Goal: Task Accomplishment & Management: Manage account settings

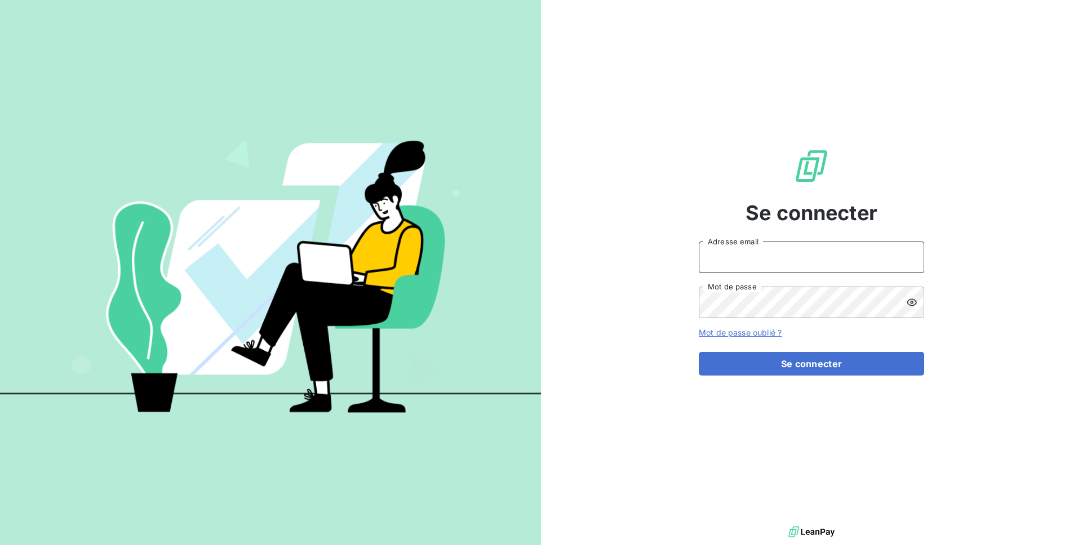
click at [807, 273] on input "Adresse email" at bounding box center [811, 258] width 225 height 32
type input "admin@kiloutou"
click at [699, 352] on button "Se connecter" at bounding box center [811, 364] width 225 height 24
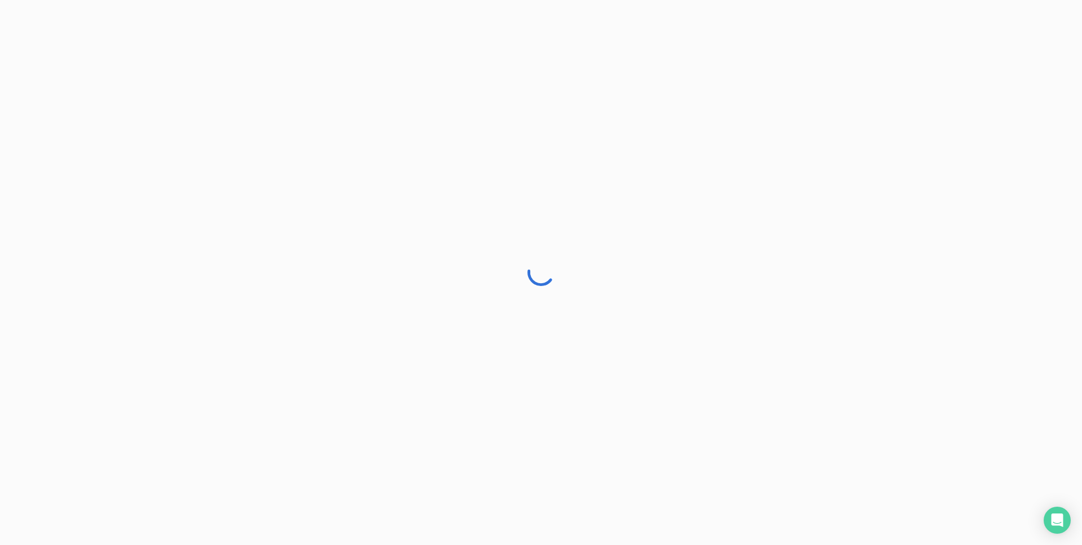
click at [1061, 37] on div at bounding box center [541, 272] width 1082 height 545
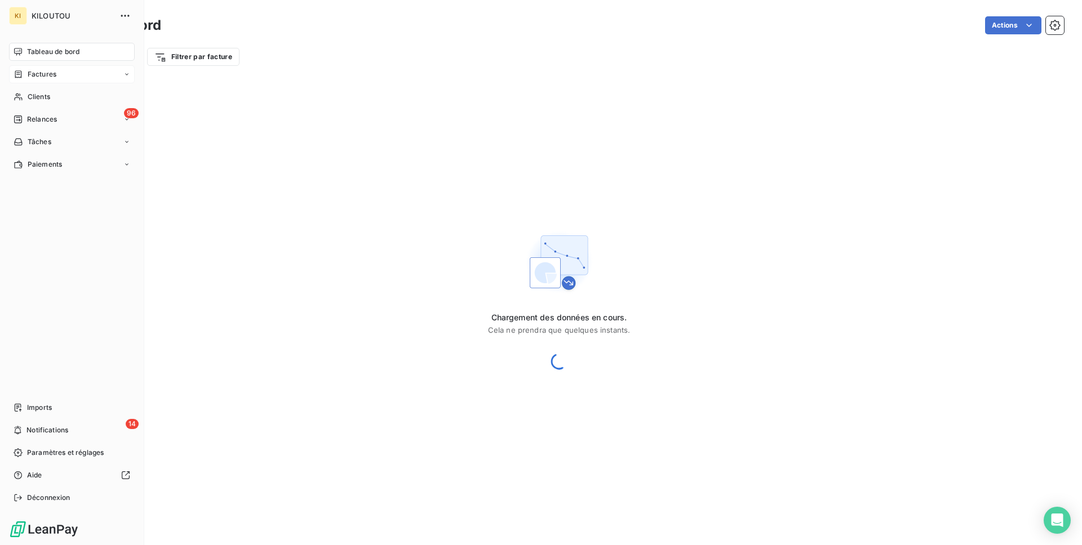
click at [43, 81] on div "Factures" at bounding box center [72, 74] width 126 height 18
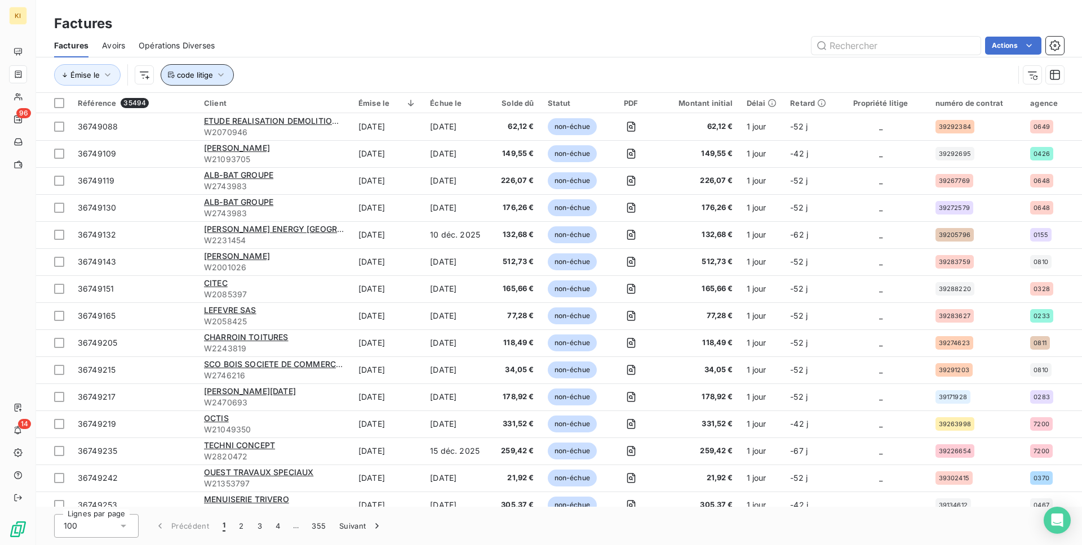
click at [193, 73] on span "code litige" at bounding box center [195, 74] width 36 height 9
click at [192, 75] on span "code litige" at bounding box center [195, 74] width 36 height 9
click at [194, 74] on span "code litige" at bounding box center [195, 74] width 36 height 9
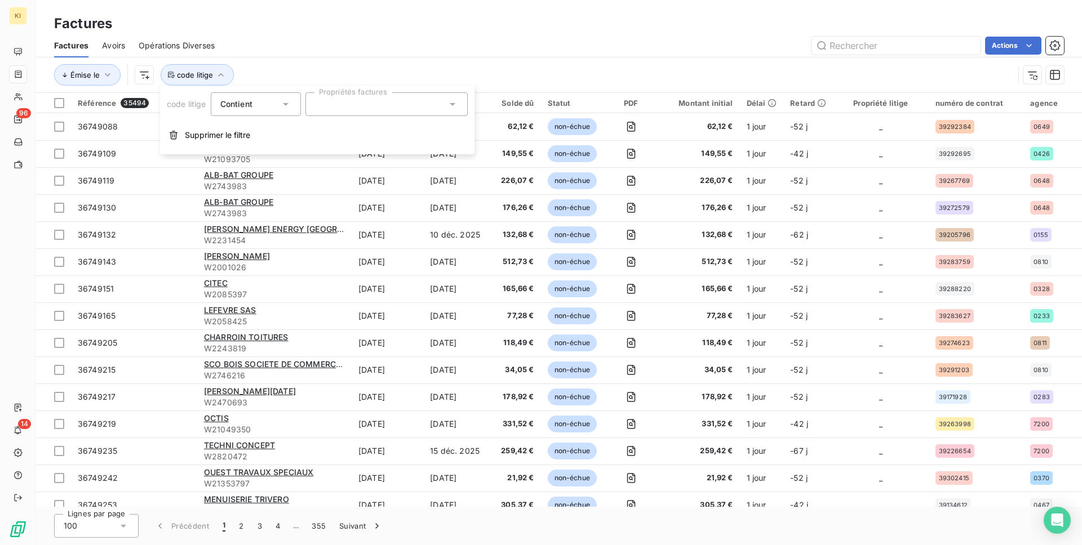
click at [310, 96] on div at bounding box center [386, 104] width 162 height 24
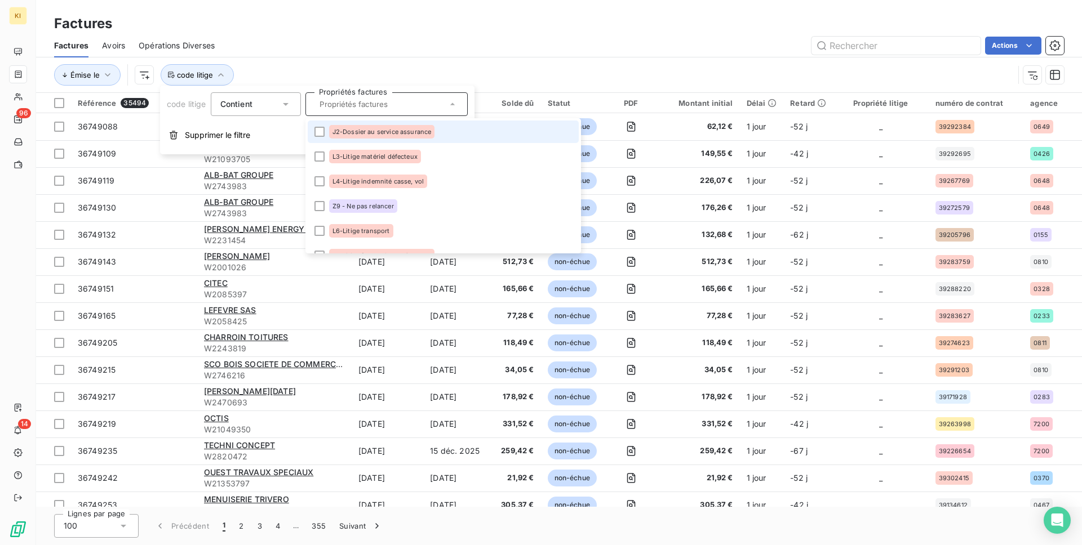
click at [325, 140] on li "J2-Dossier au service assurance" at bounding box center [443, 132] width 271 height 23
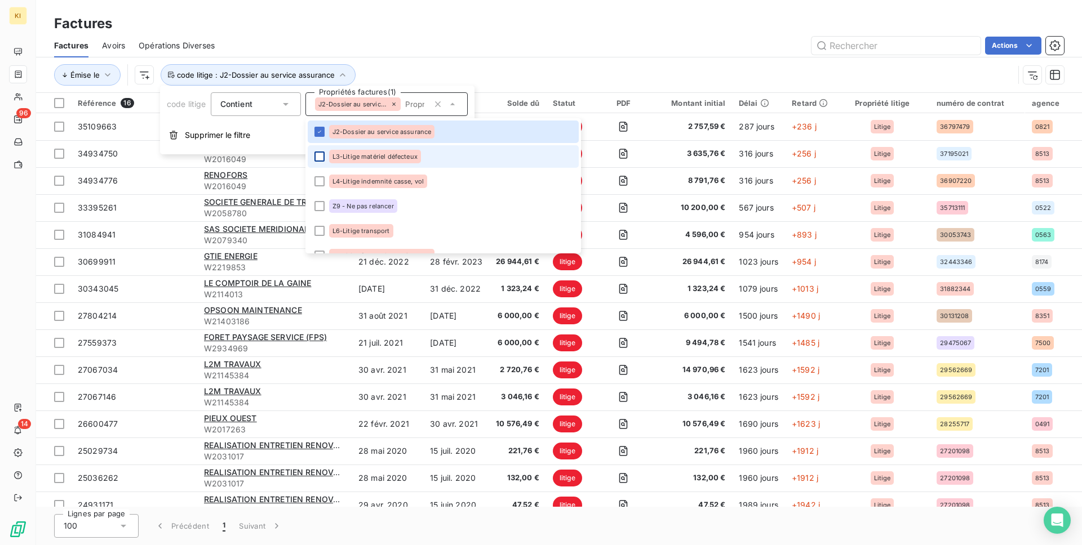
click at [320, 157] on div at bounding box center [319, 157] width 10 height 10
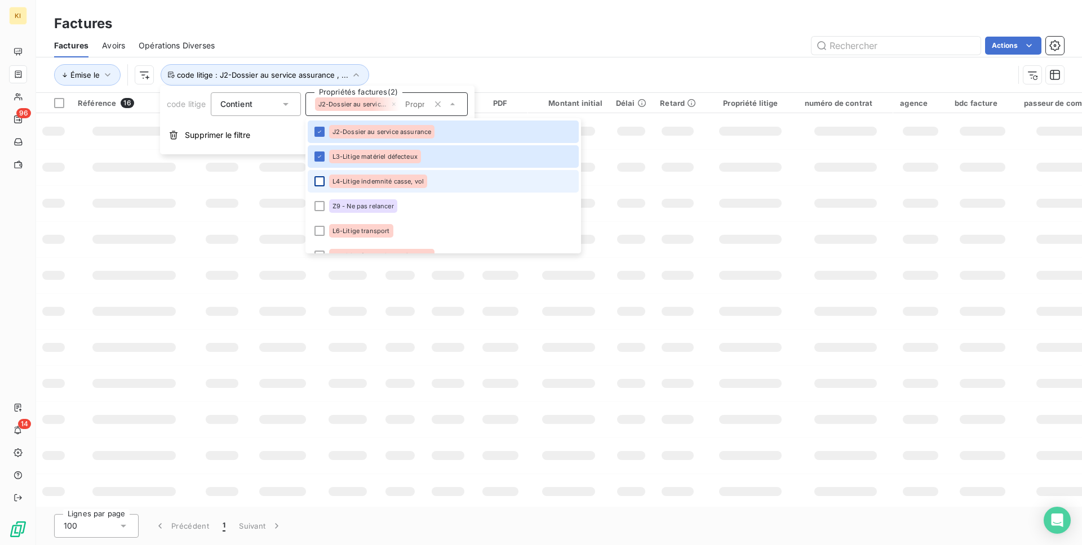
click at [320, 181] on div at bounding box center [319, 181] width 10 height 10
click at [320, 213] on li "Z9 - Ne pas relancer" at bounding box center [443, 206] width 271 height 23
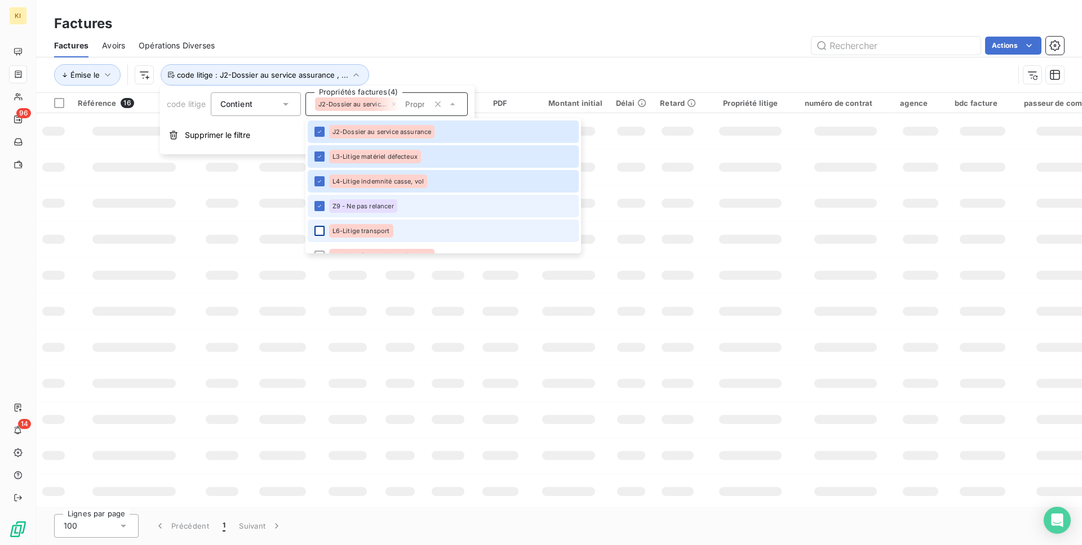
click at [320, 228] on div at bounding box center [319, 231] width 10 height 10
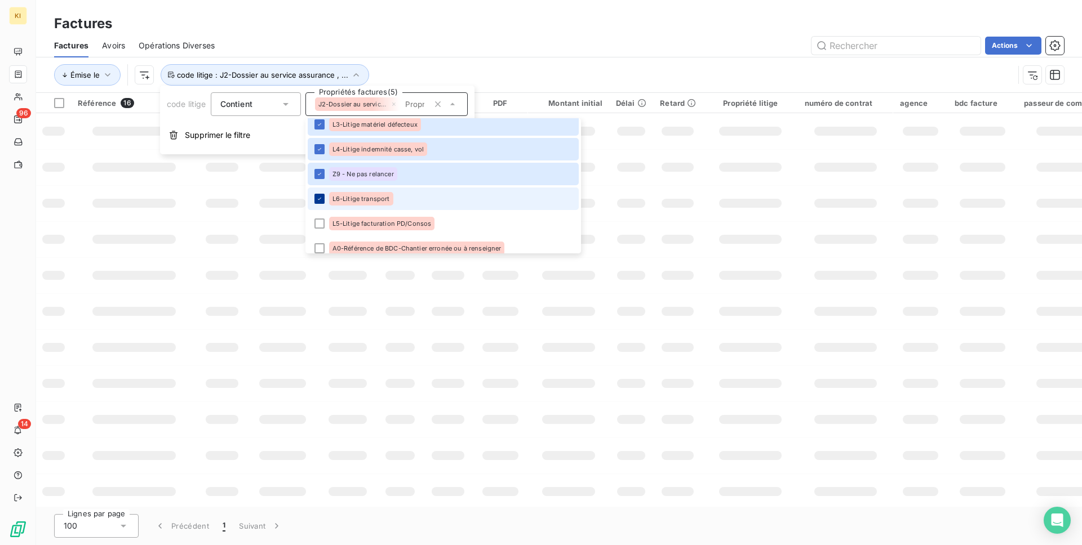
scroll to position [34, 0]
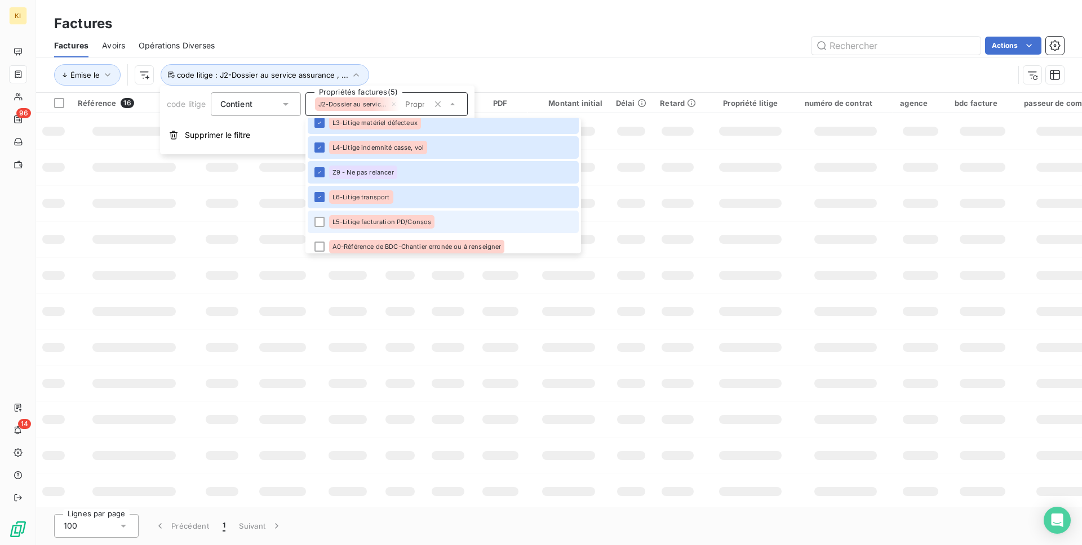
click at [321, 213] on li "L5-Litige facturation PD/Consos" at bounding box center [443, 222] width 271 height 23
click at [319, 230] on li "L5-Litige facturation PD/Consos" at bounding box center [443, 222] width 271 height 23
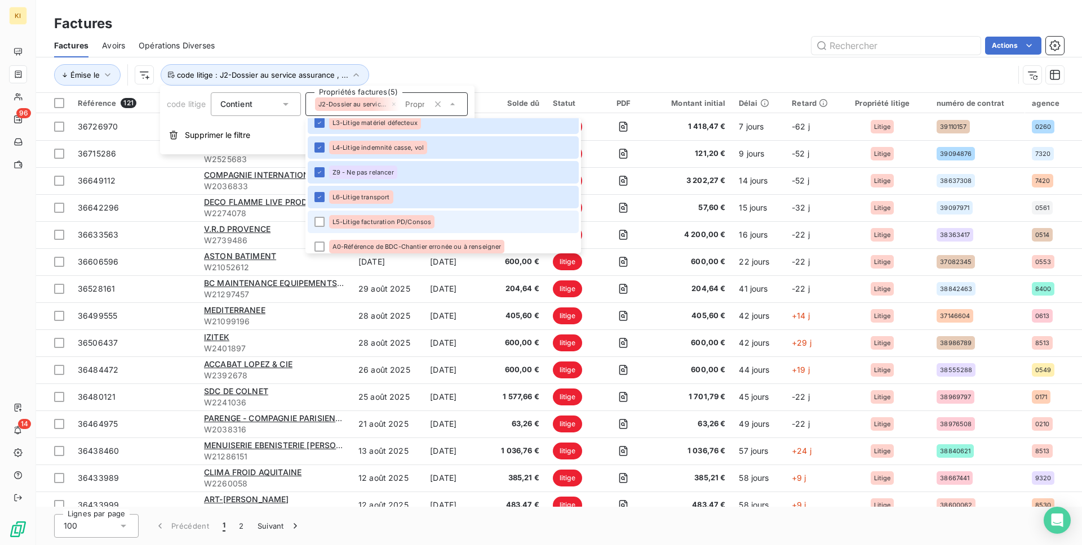
scroll to position [73, 0]
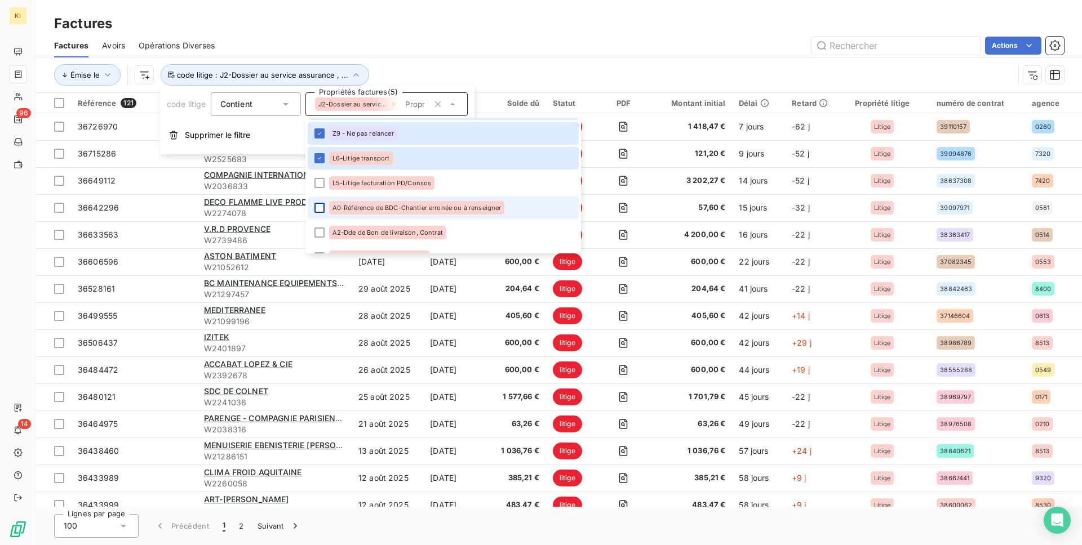
click at [319, 210] on div at bounding box center [319, 208] width 10 height 10
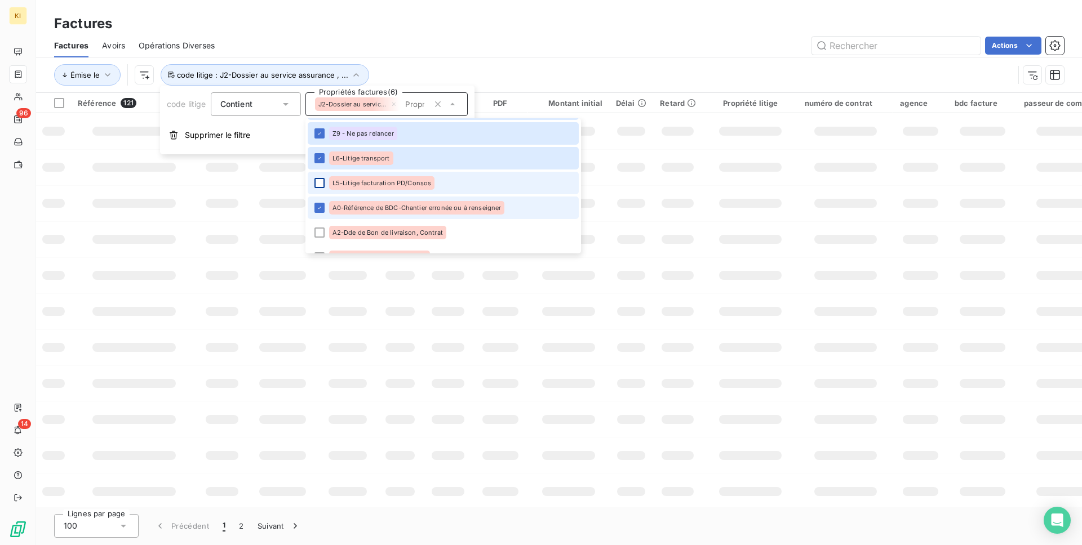
click at [319, 183] on div at bounding box center [319, 183] width 10 height 10
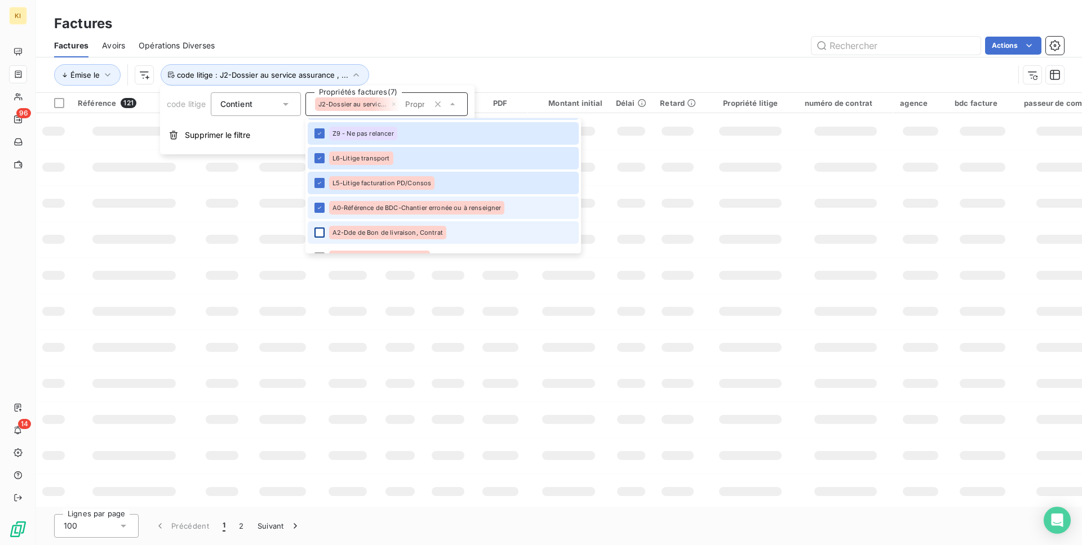
click at [321, 237] on div at bounding box center [319, 233] width 10 height 10
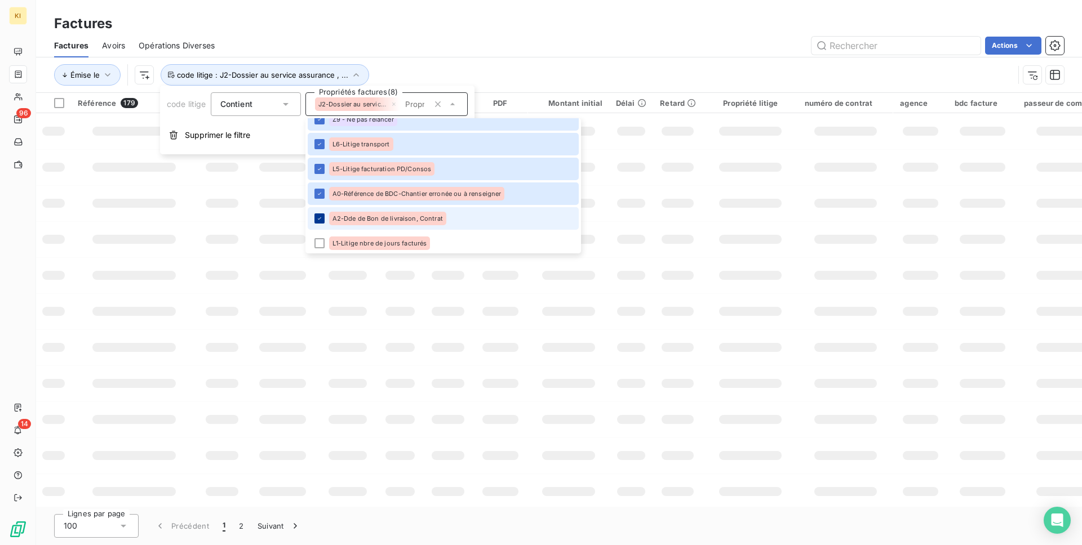
scroll to position [174, 0]
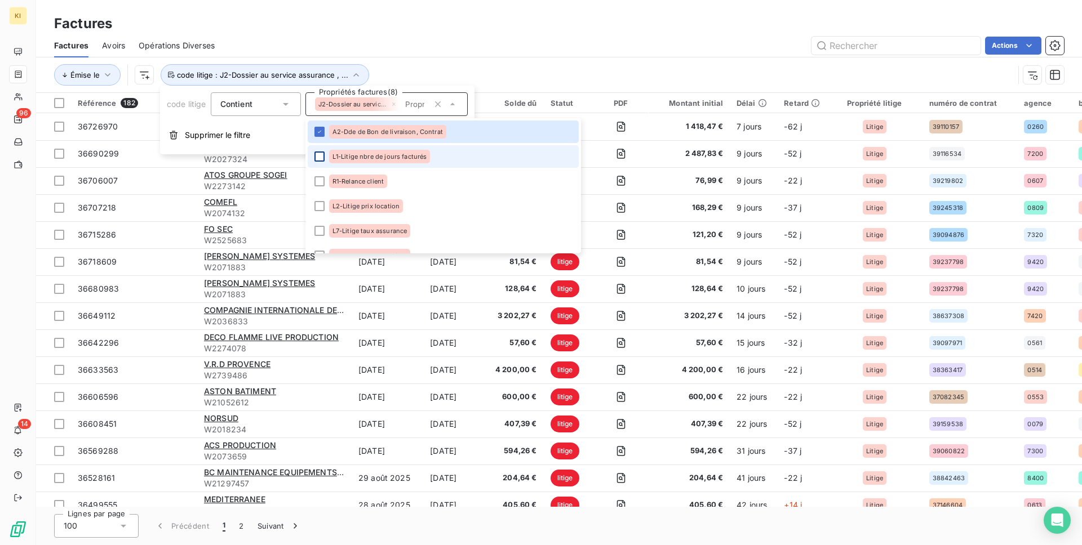
click at [319, 159] on div at bounding box center [319, 157] width 10 height 10
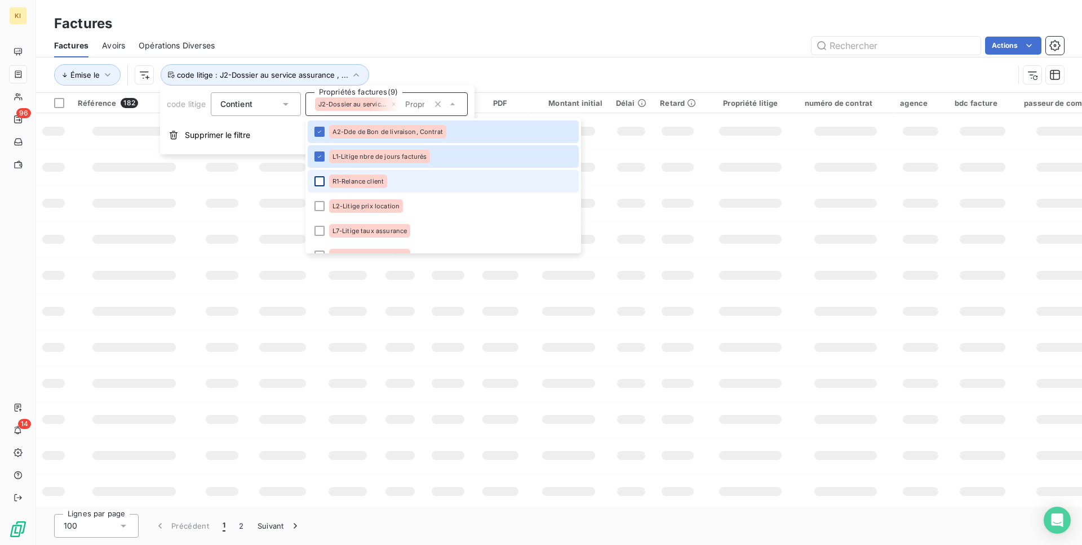
click at [319, 177] on div at bounding box center [319, 181] width 10 height 10
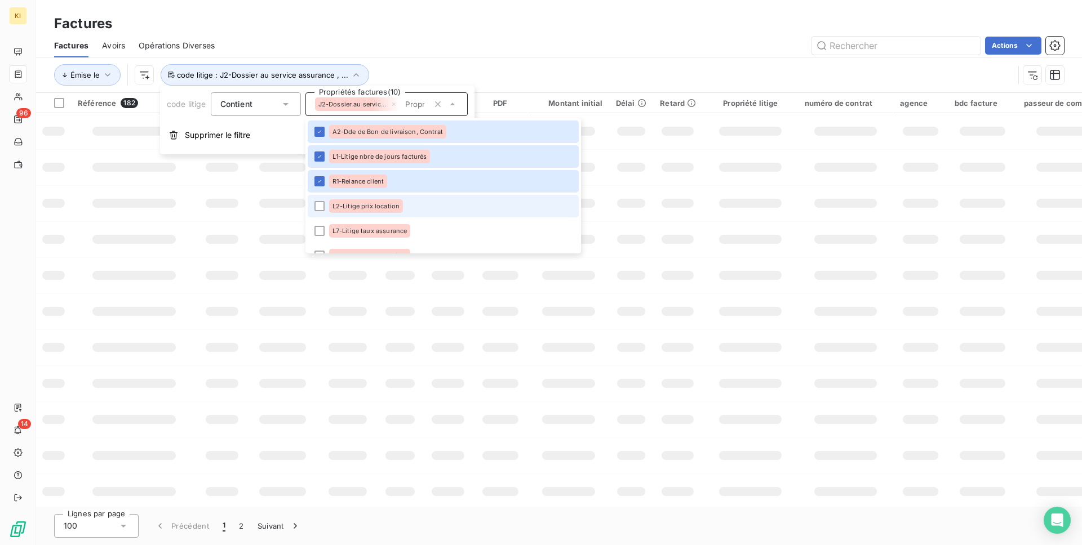
click at [320, 214] on li "L2-Litige prix location" at bounding box center [443, 206] width 271 height 23
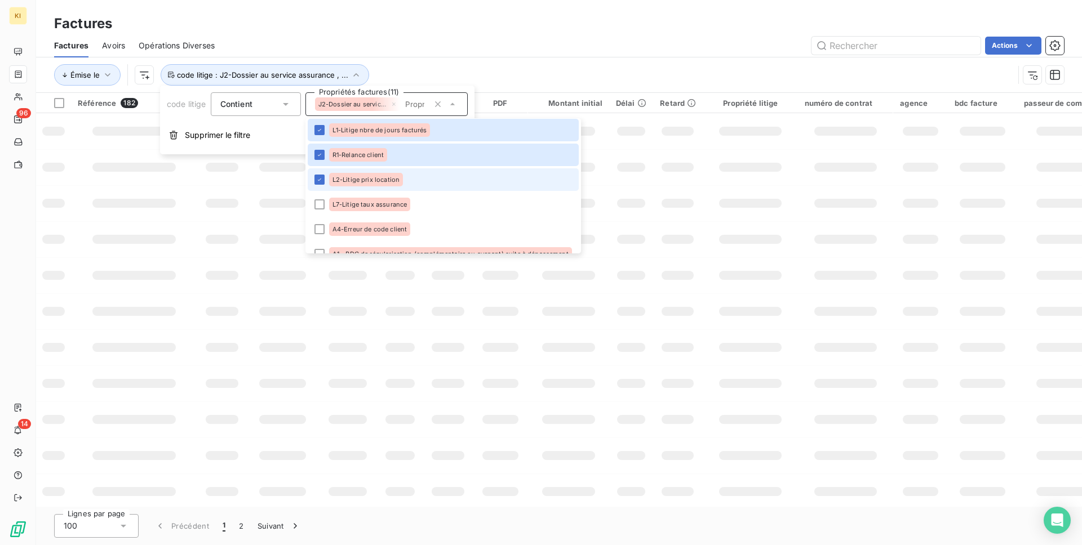
scroll to position [264, 0]
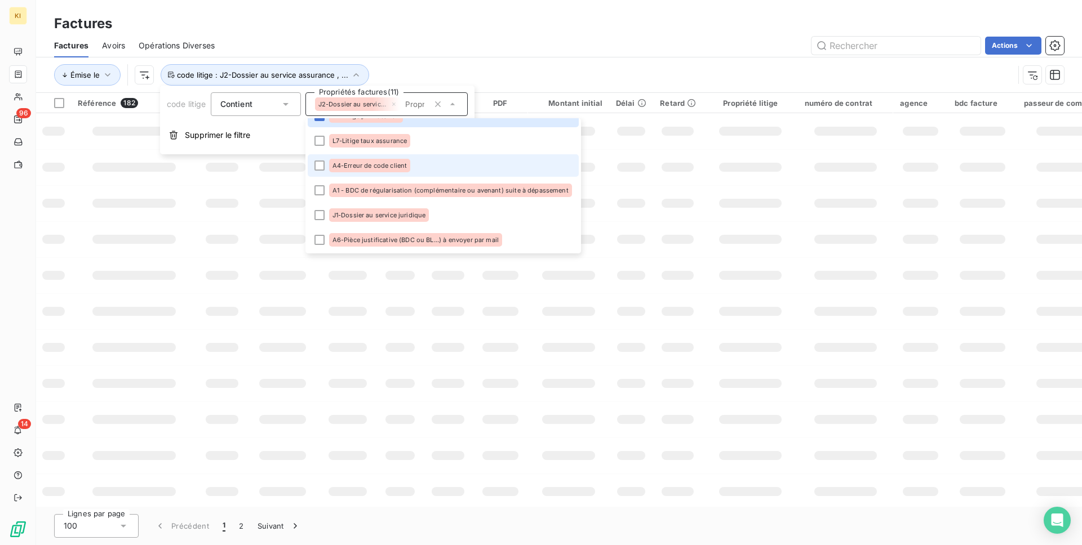
click at [319, 156] on li "A4-Erreur de code client" at bounding box center [443, 165] width 271 height 23
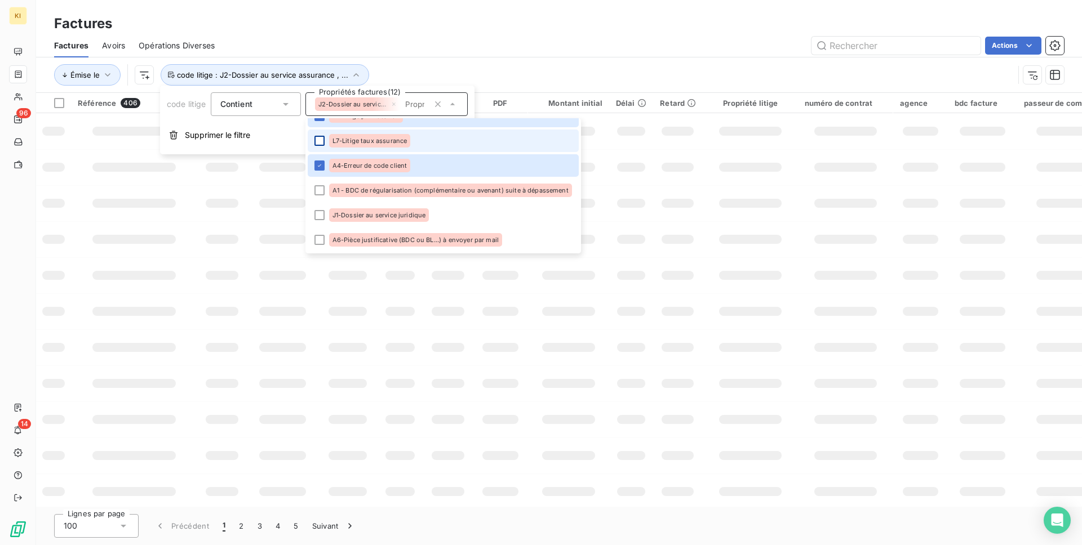
click at [319, 139] on div at bounding box center [319, 141] width 10 height 10
click at [321, 189] on div at bounding box center [319, 190] width 10 height 10
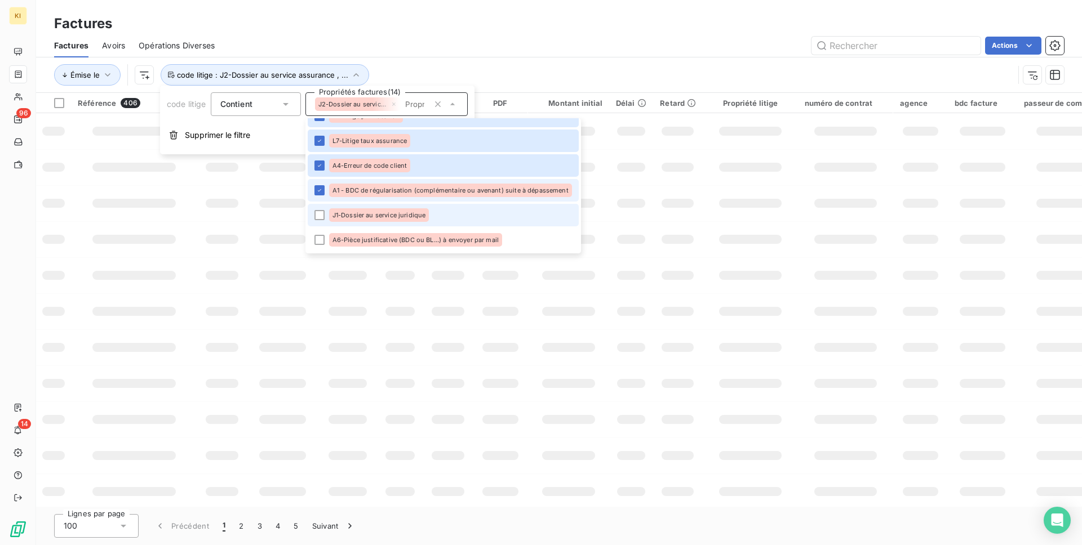
click at [321, 221] on li "J1-Dossier au service juridique" at bounding box center [443, 215] width 271 height 23
click at [320, 237] on div at bounding box center [319, 240] width 10 height 10
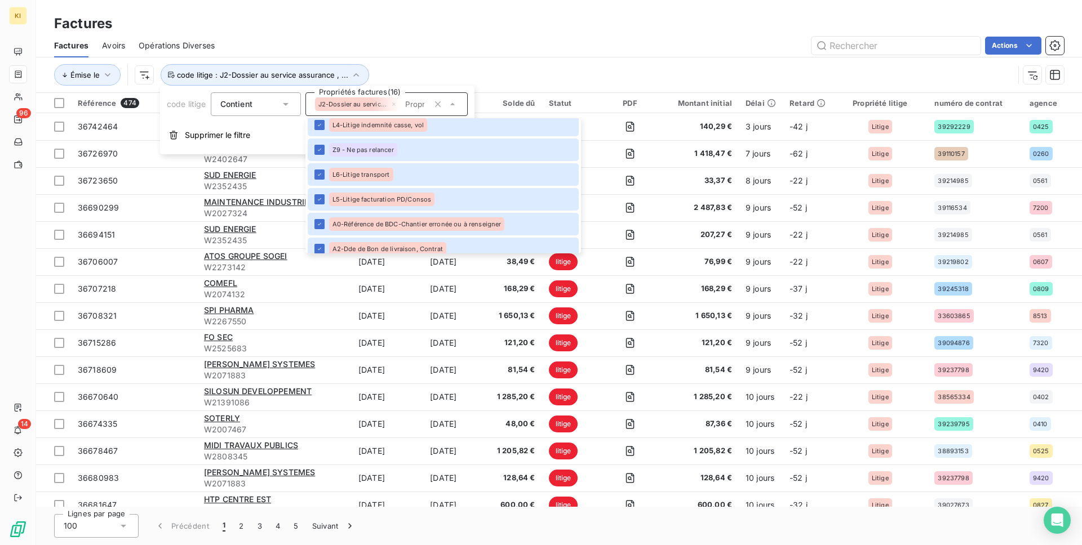
scroll to position [0, 0]
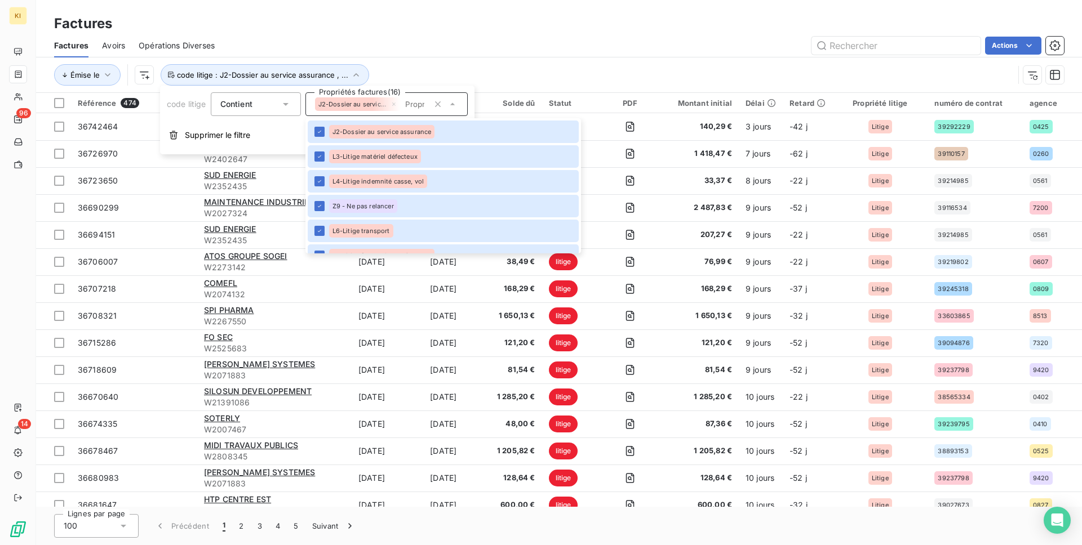
click at [425, 30] on div "Factures" at bounding box center [559, 24] width 1046 height 20
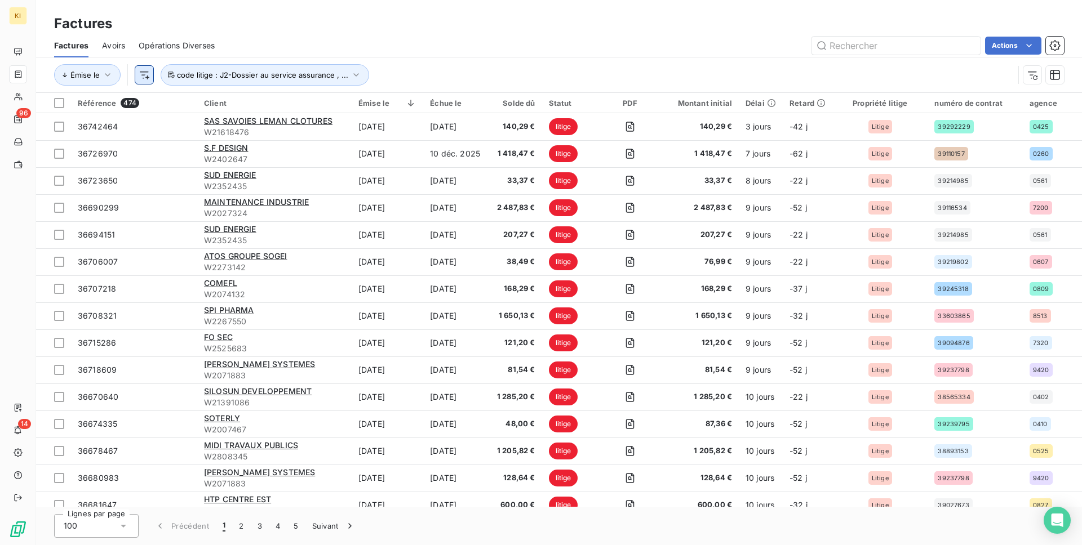
click at [145, 77] on html "KI 96 14 Factures Factures Avoirs Opérations Diverses Actions Émise le code lit…" at bounding box center [541, 272] width 1082 height 545
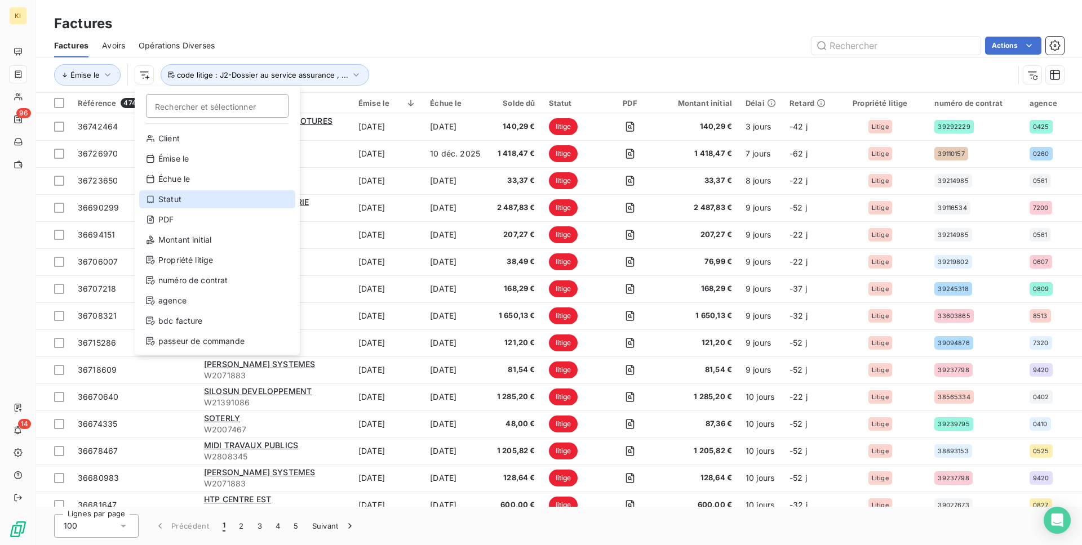
click at [188, 202] on div "Statut" at bounding box center [217, 199] width 156 height 18
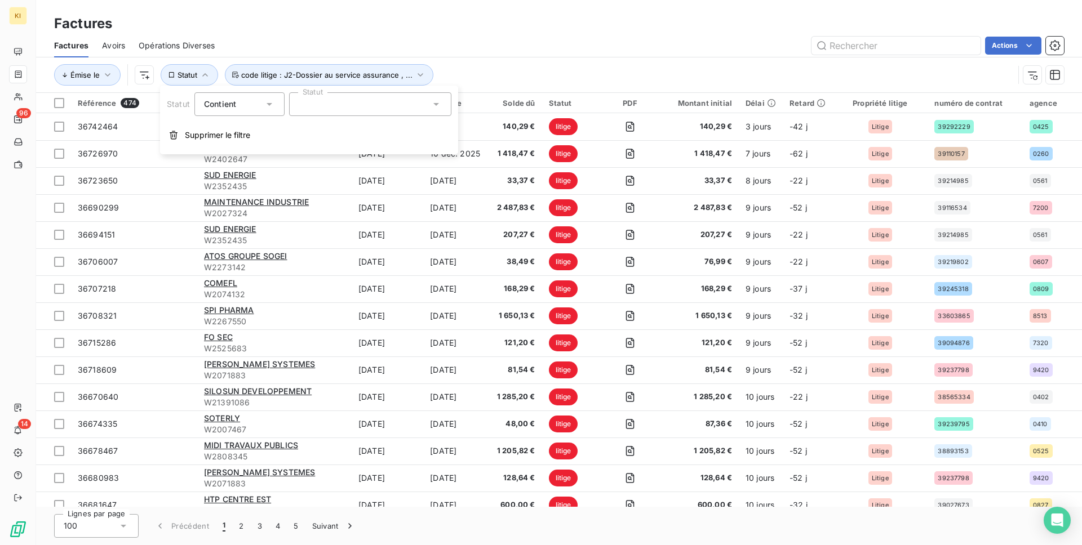
click at [364, 108] on div at bounding box center [370, 104] width 162 height 24
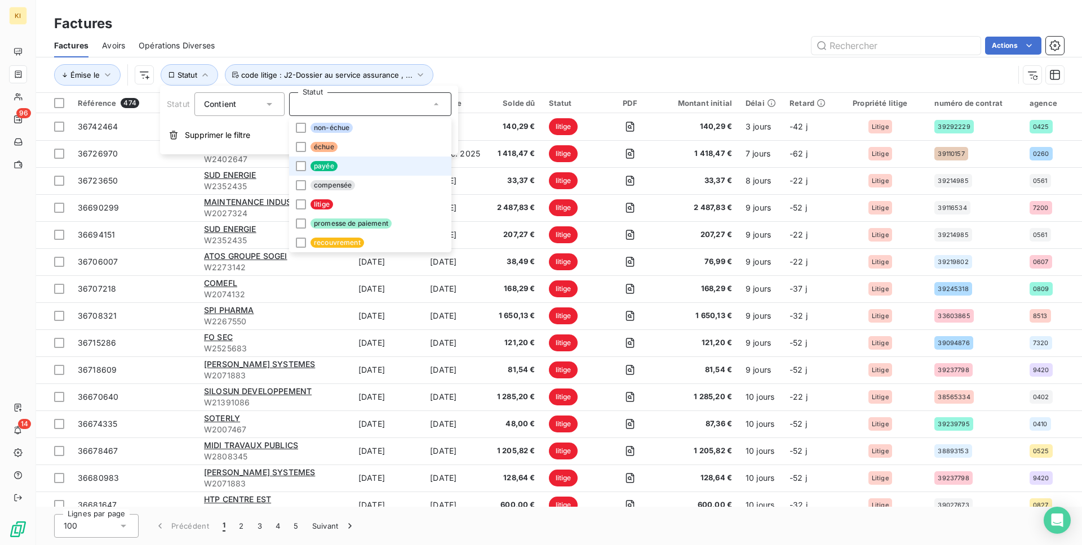
click at [340, 164] on li "payée" at bounding box center [370, 166] width 162 height 19
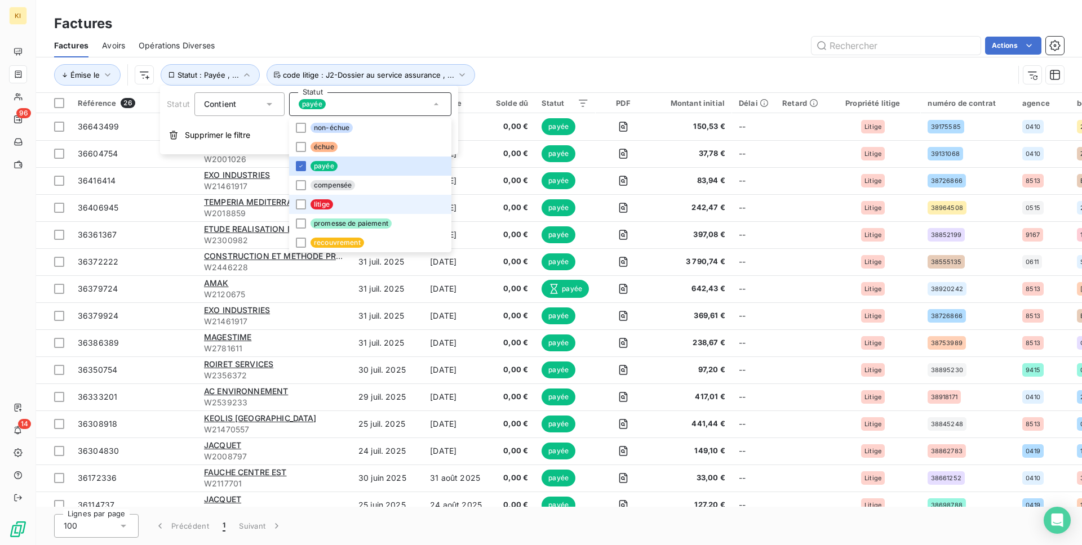
click at [336, 205] on li "litige" at bounding box center [370, 204] width 162 height 19
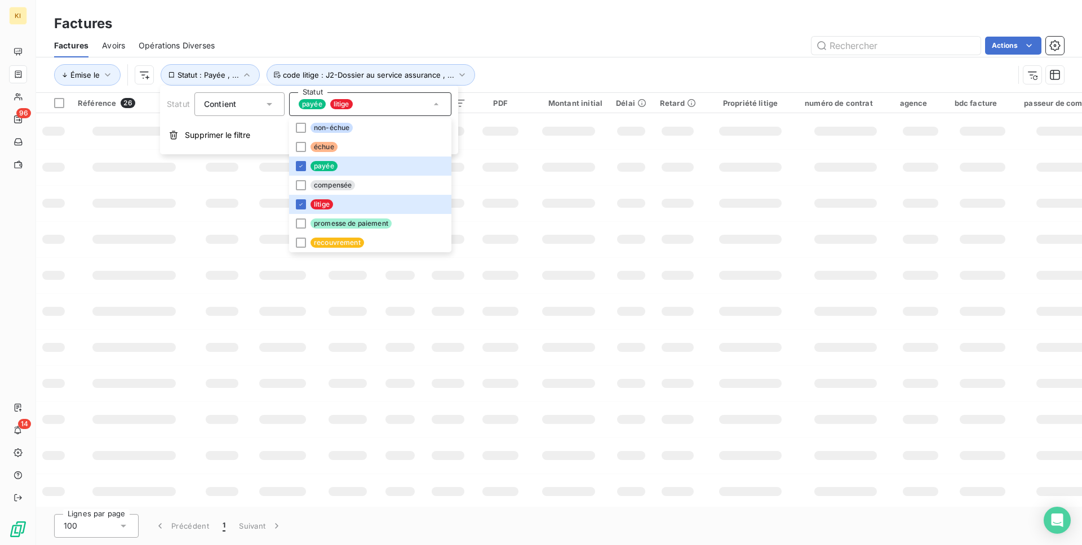
click at [246, 105] on div "Contient" at bounding box center [234, 104] width 60 height 16
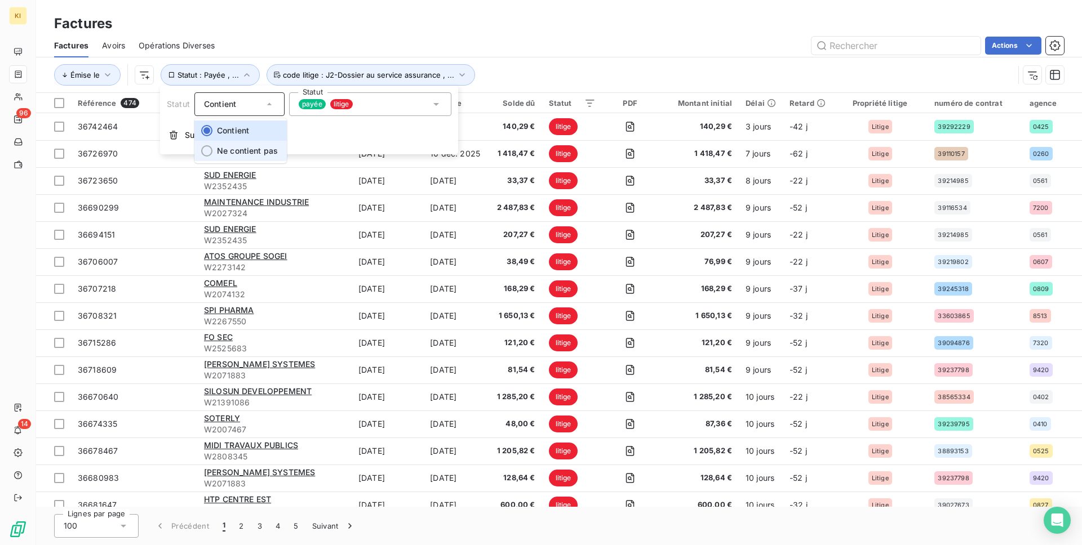
click at [243, 157] on li "Ne contient pas" at bounding box center [240, 151] width 92 height 20
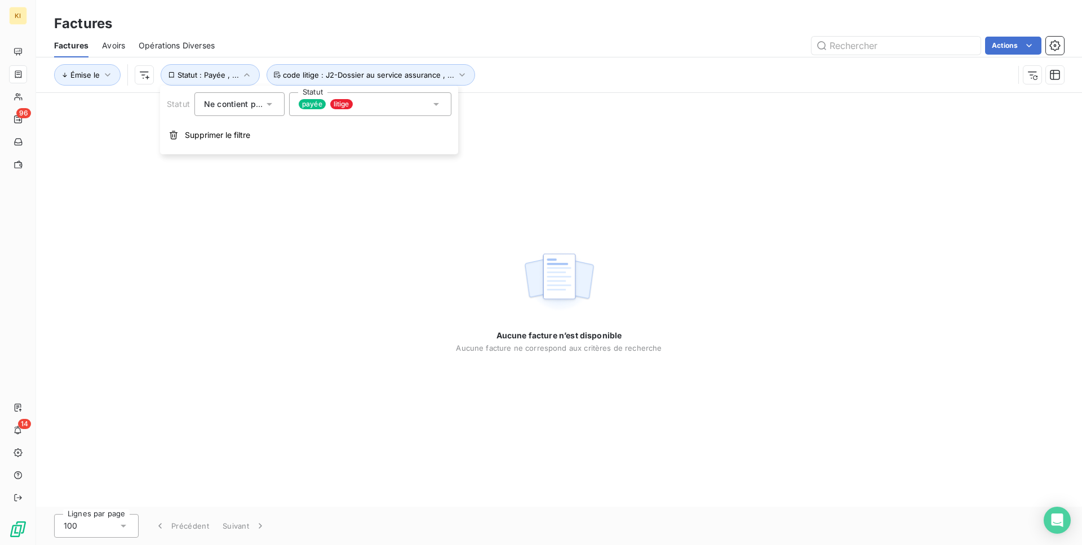
click at [468, 5] on div "Factures Factures Avoirs Opérations Diverses Actions Émise le Statut : Payée , …" at bounding box center [559, 46] width 1046 height 93
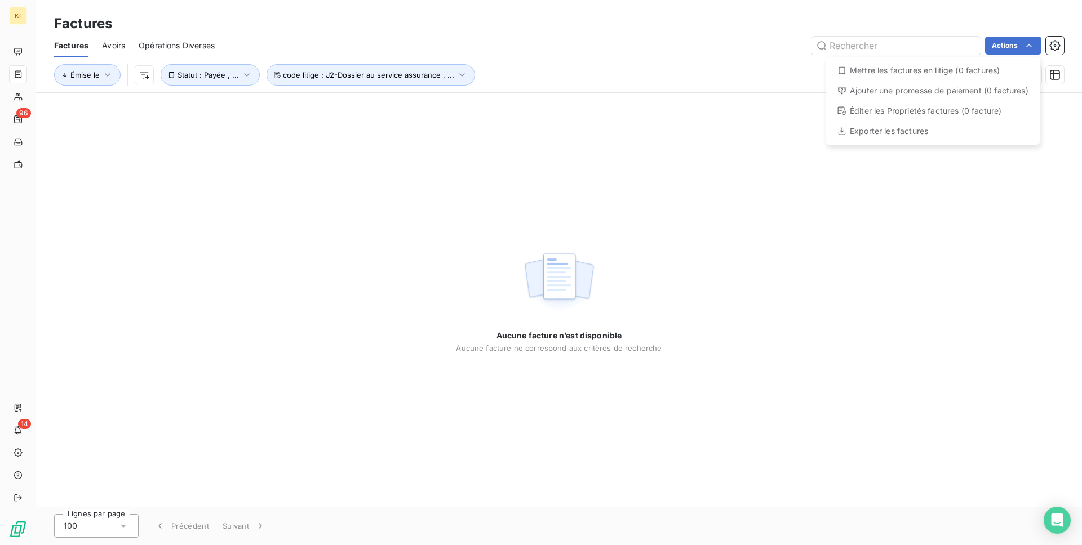
click at [206, 66] on html "KI 96 14 Factures Factures Avoirs Opérations Diverses Actions Mettre les factur…" at bounding box center [541, 272] width 1082 height 545
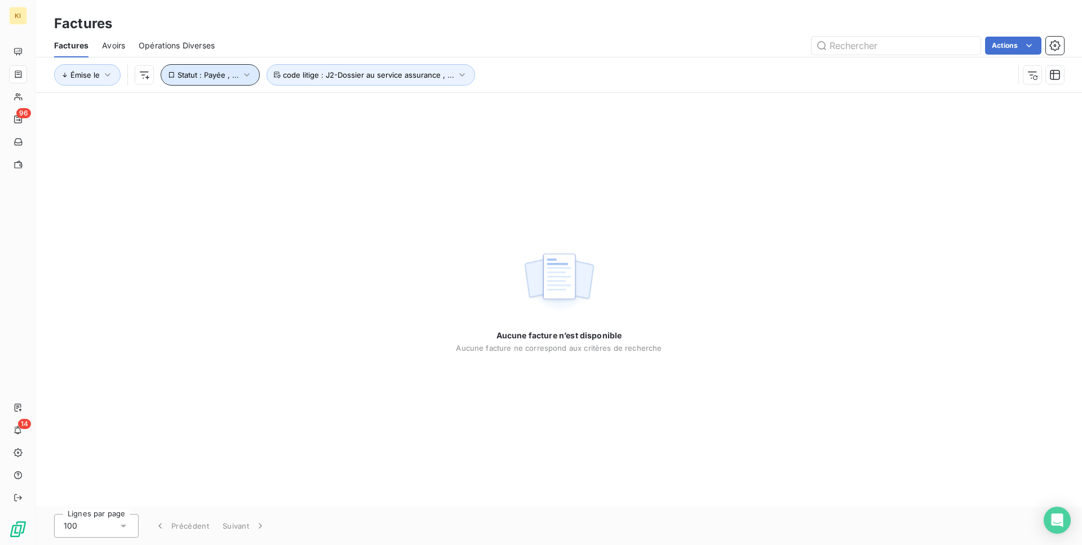
click at [206, 73] on span "Statut : Payée , ..." at bounding box center [207, 74] width 61 height 9
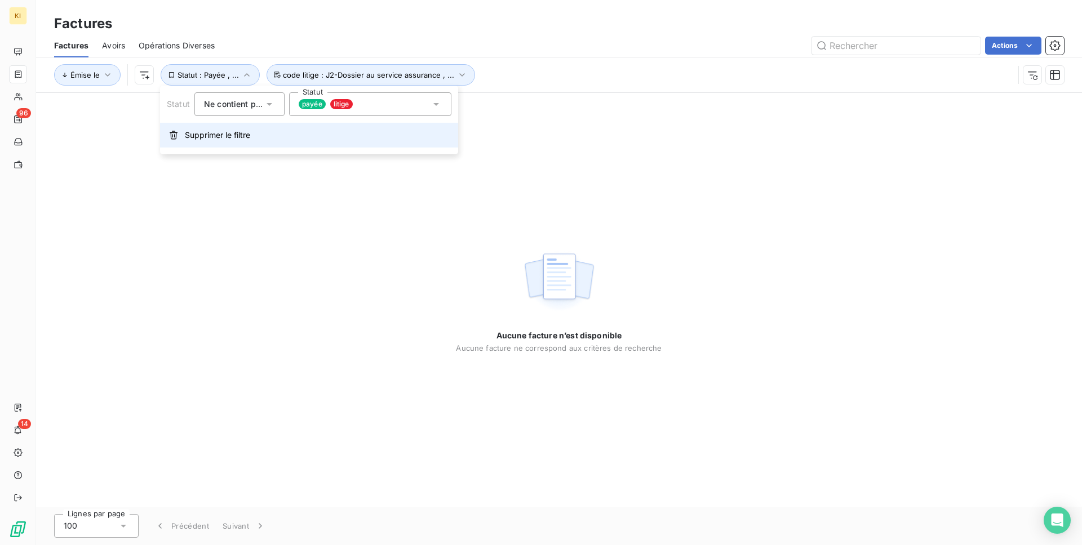
click at [214, 133] on span "Supprimer le filtre" at bounding box center [217, 135] width 65 height 11
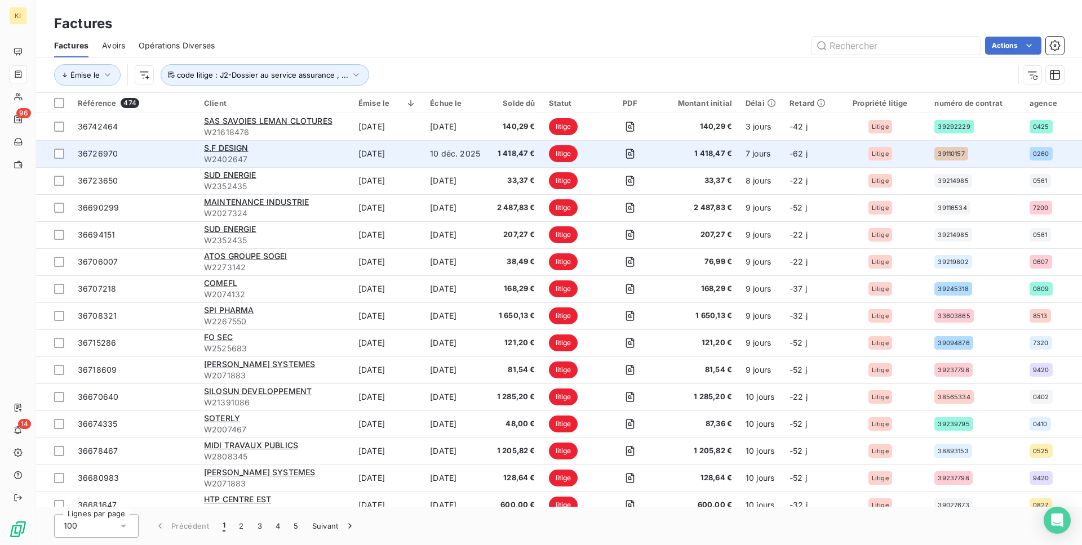
click at [278, 153] on div "S.F DESIGN" at bounding box center [274, 148] width 141 height 11
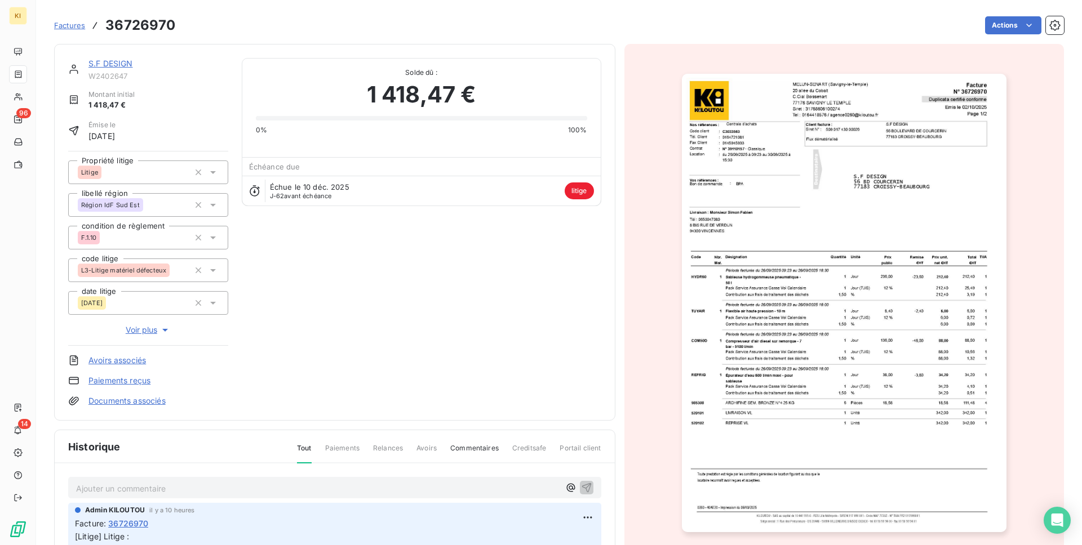
click at [145, 329] on span "Voir plus" at bounding box center [148, 330] width 45 height 11
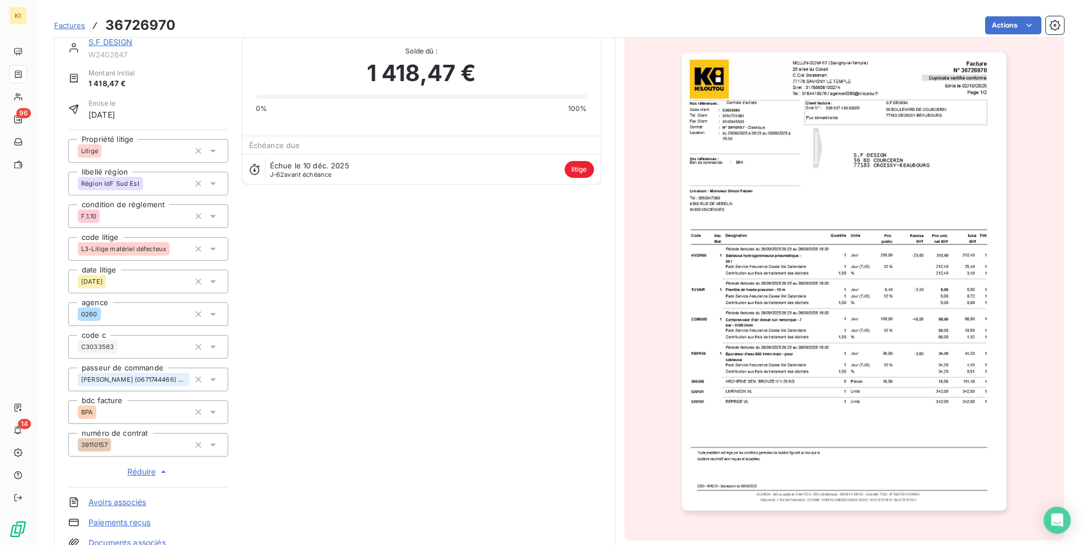
scroll to position [23, 0]
click at [1046, 24] on button "button" at bounding box center [1055, 25] width 18 height 18
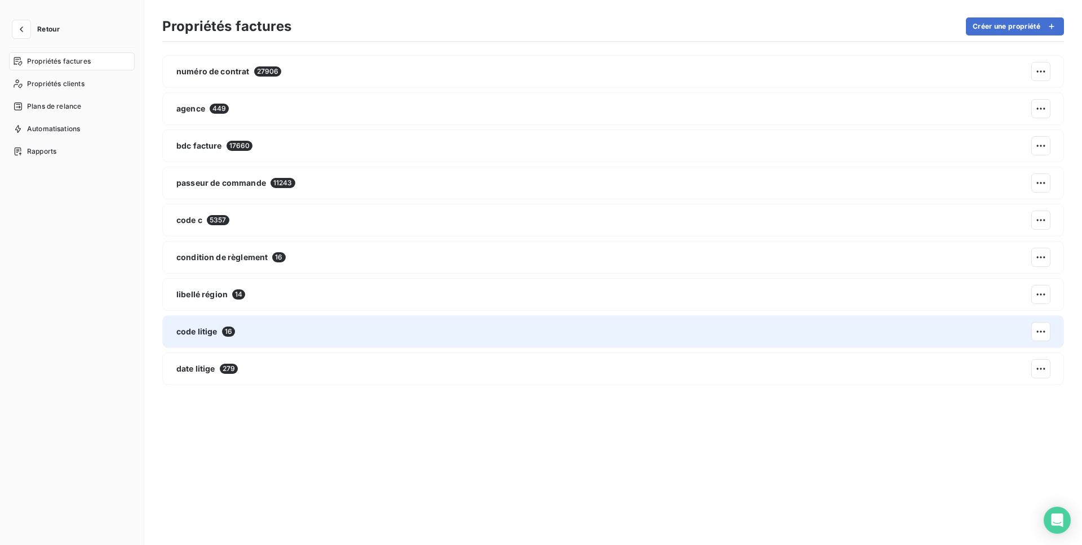
click at [224, 339] on div "code litige 16" at bounding box center [613, 332] width 902 height 33
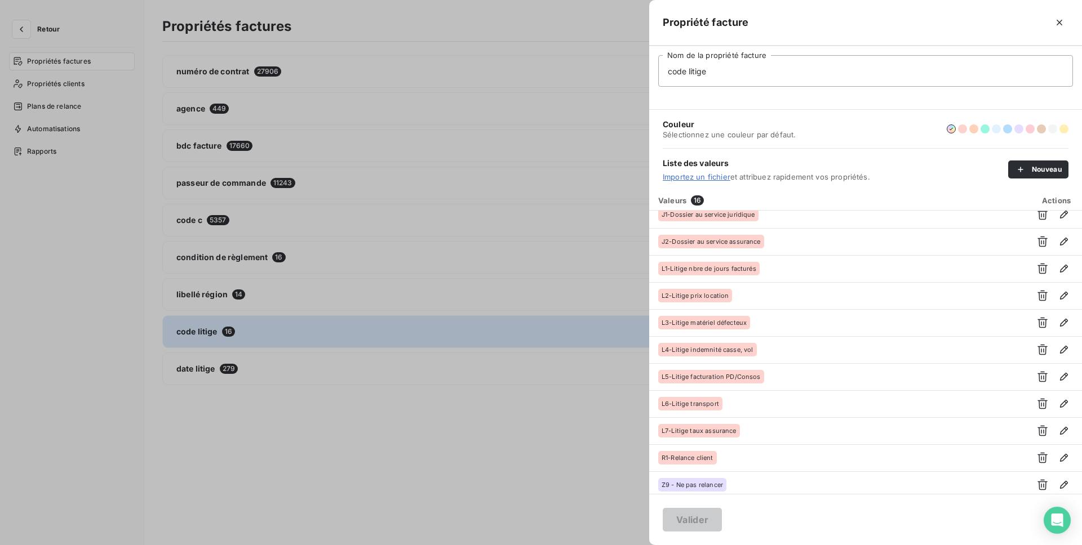
scroll to position [150, 0]
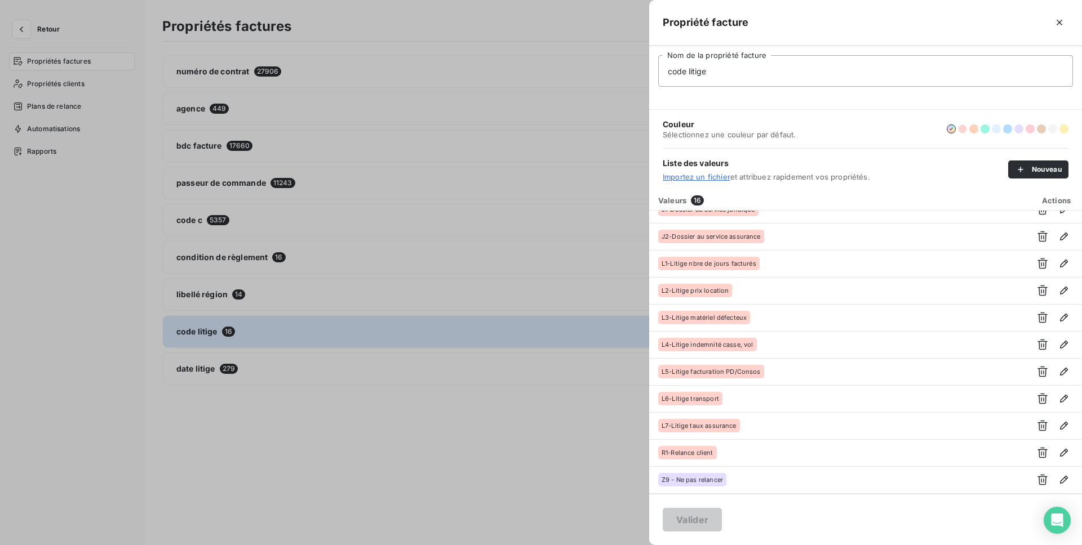
click at [962, 131] on button "button" at bounding box center [962, 129] width 9 height 9
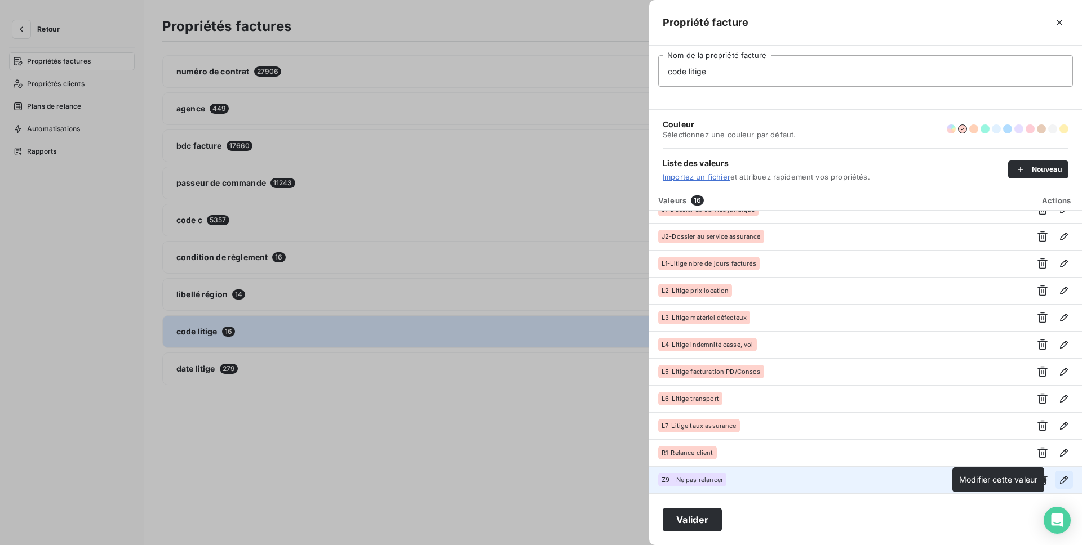
click at [1062, 479] on icon "button" at bounding box center [1064, 480] width 8 height 8
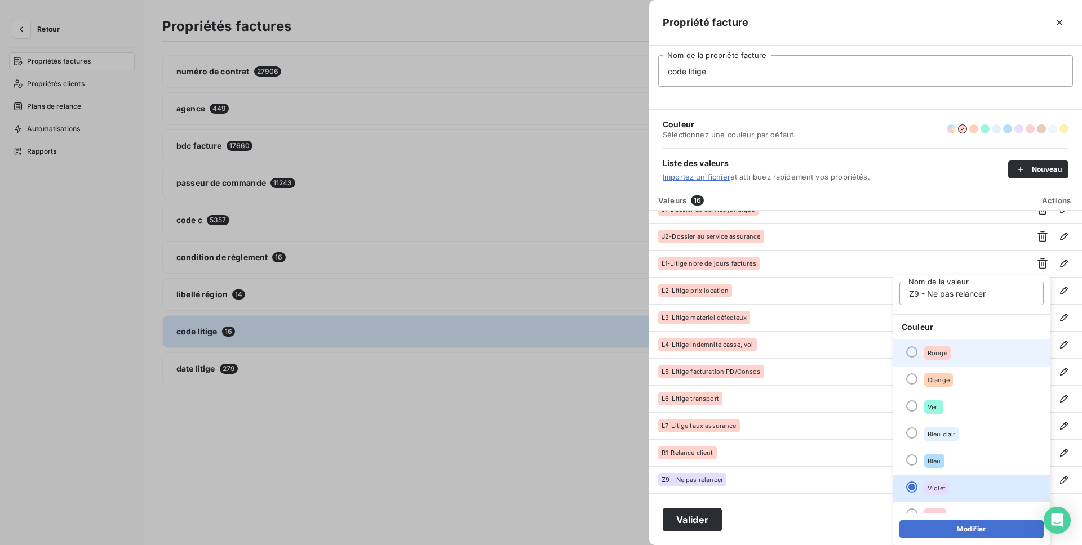
click at [911, 350] on div at bounding box center [911, 352] width 11 height 11
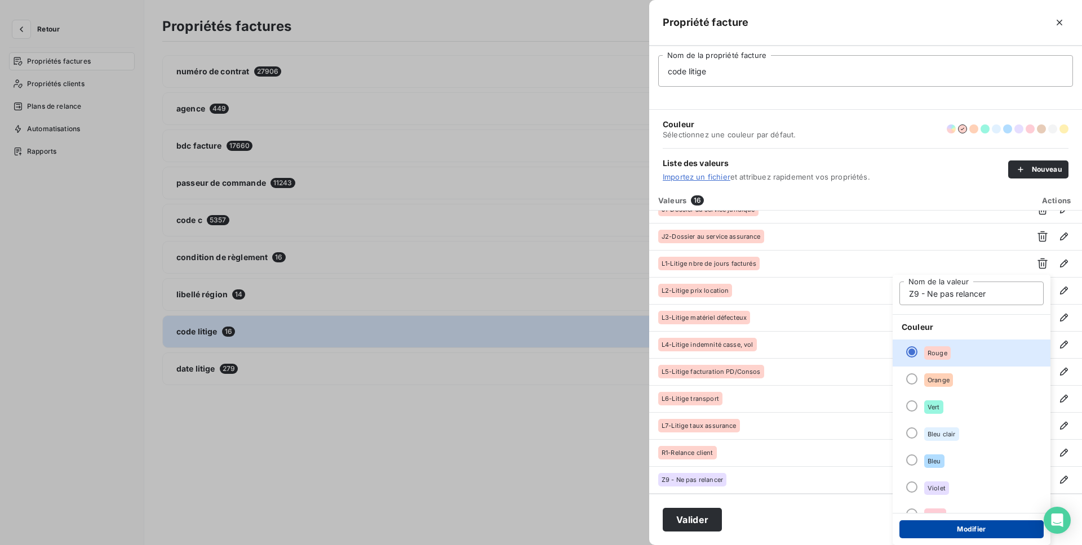
click at [943, 523] on button "Modifier" at bounding box center [971, 530] width 144 height 18
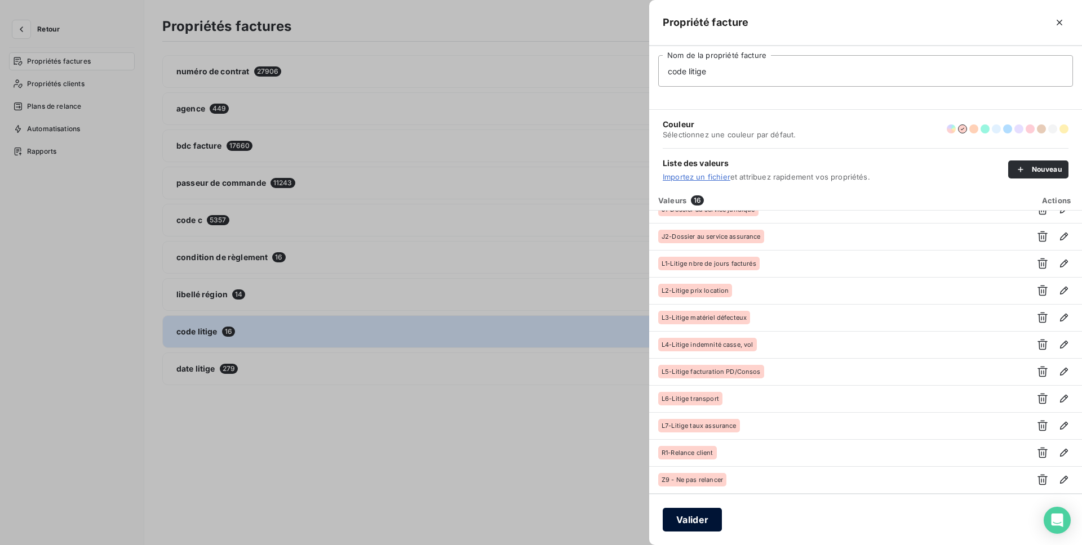
click at [676, 531] on button "Valider" at bounding box center [692, 520] width 59 height 24
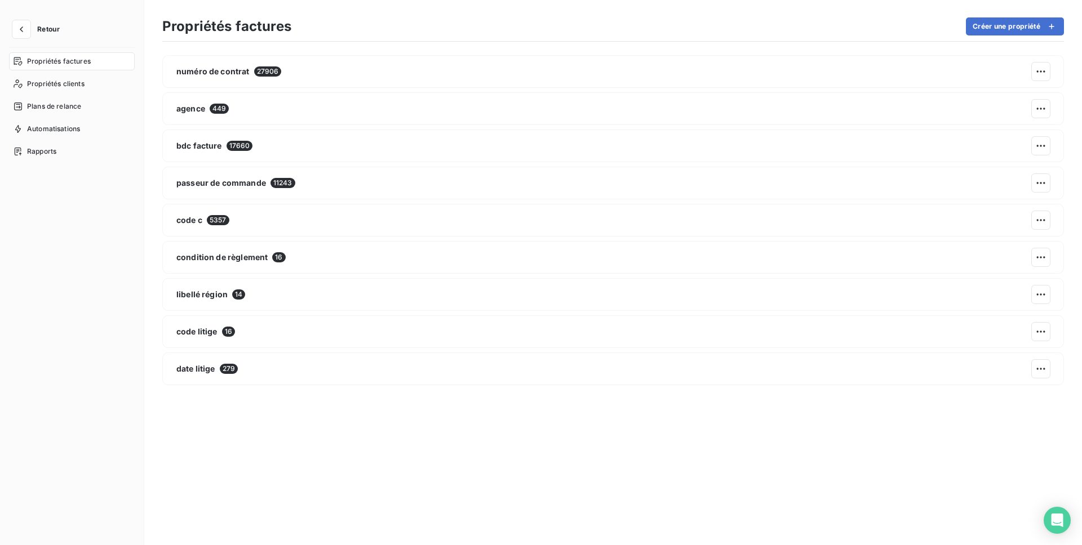
click at [21, 41] on div "Retour" at bounding box center [72, 34] width 126 height 28
click at [26, 24] on icon "button" at bounding box center [21, 29] width 11 height 11
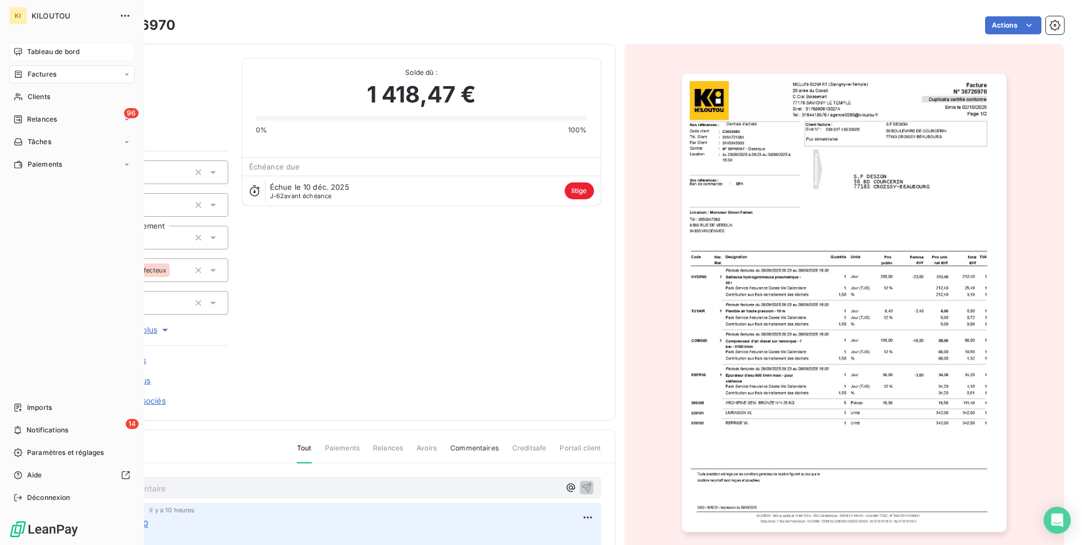
click at [41, 57] on div "Tableau de bord" at bounding box center [72, 52] width 126 height 18
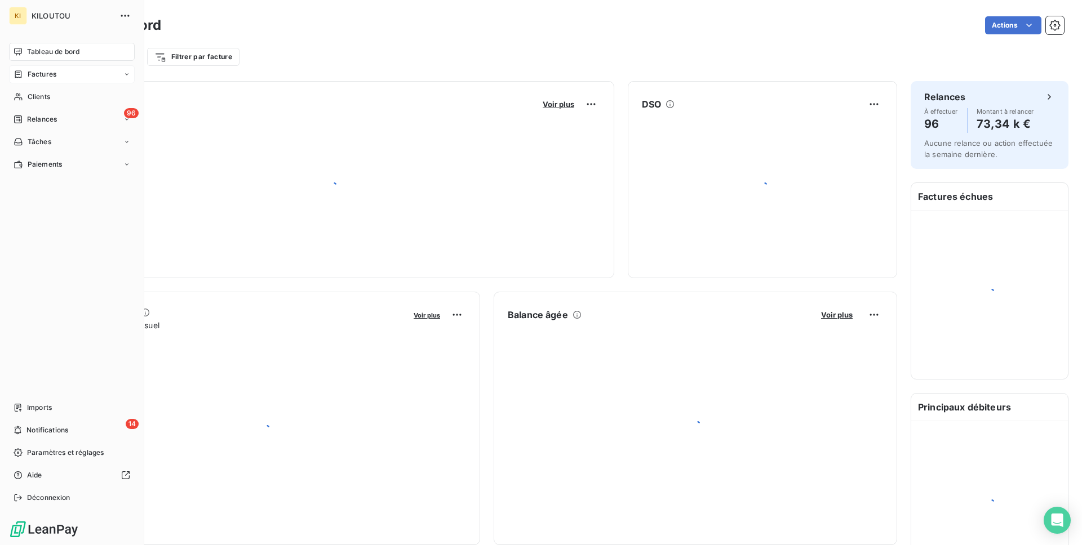
click at [39, 70] on span "Factures" at bounding box center [42, 74] width 29 height 10
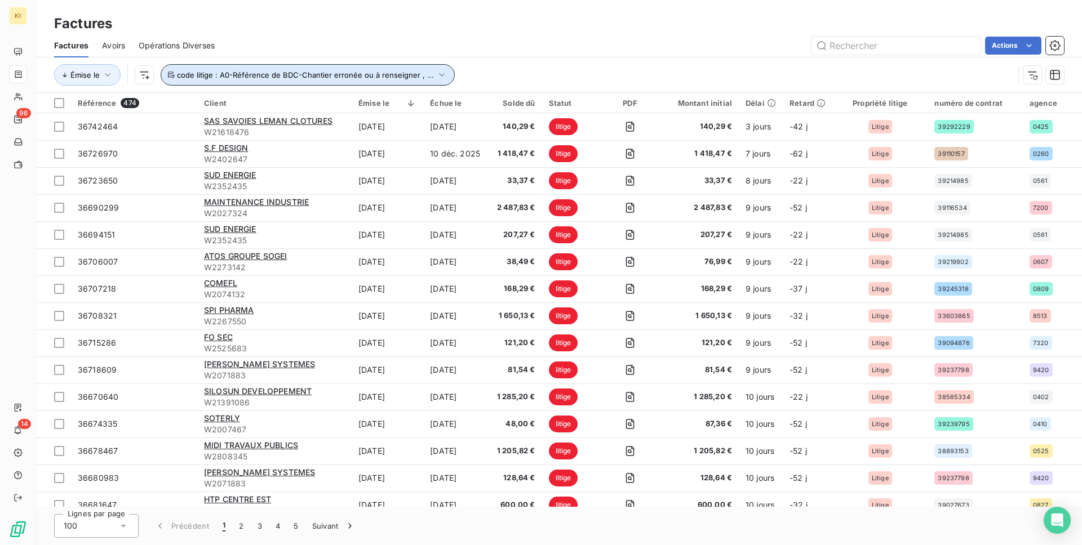
click at [343, 66] on button "code litige : A0-Référence de BDC-Chantier erronée ou à renseigner , ..." at bounding box center [308, 74] width 294 height 21
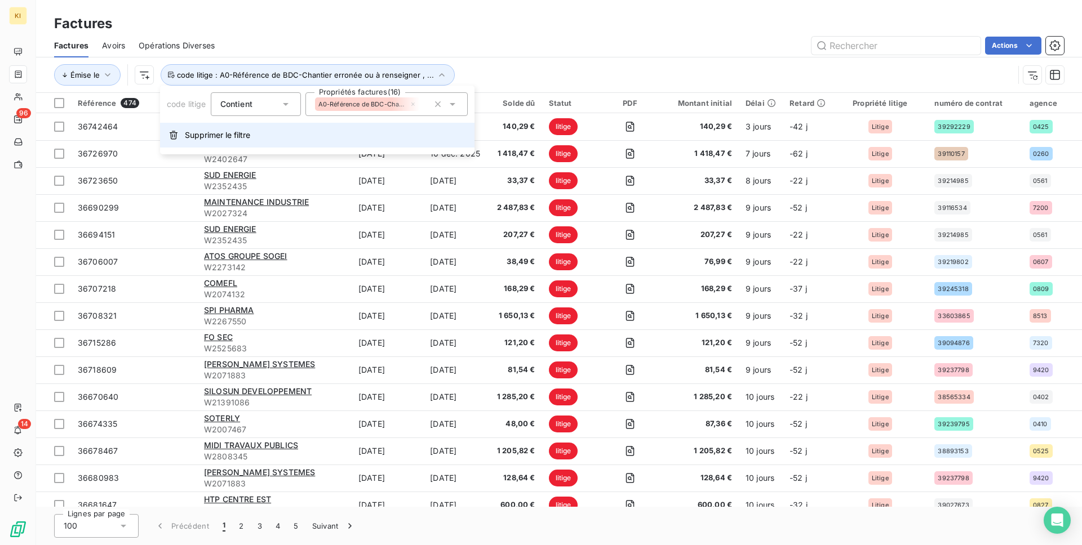
click at [343, 145] on button "Supprimer le filtre" at bounding box center [317, 135] width 314 height 25
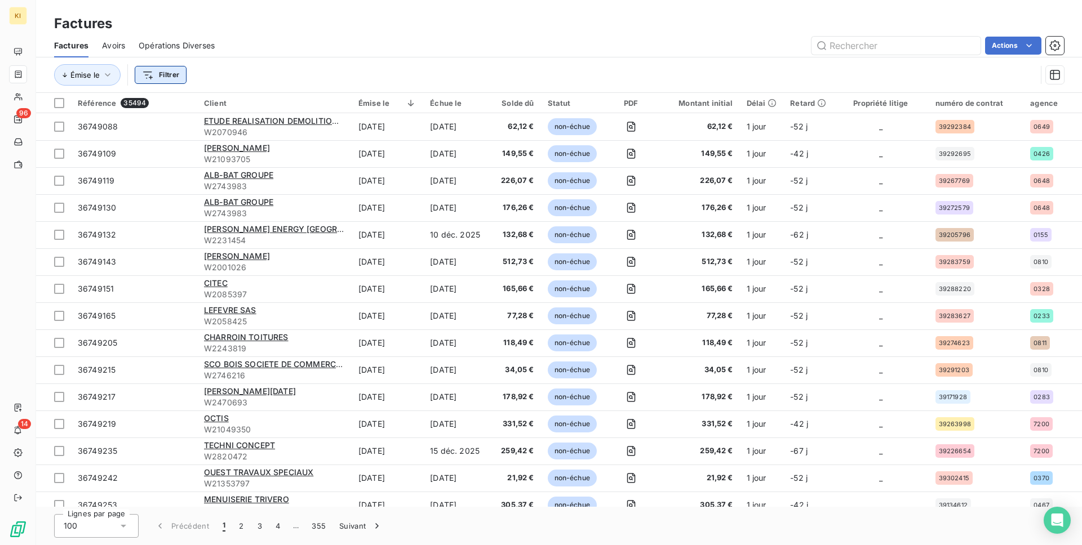
click at [173, 80] on html "KI 96 14 Factures Factures Avoirs Opérations Diverses Actions Émise le Filtrer …" at bounding box center [541, 272] width 1082 height 545
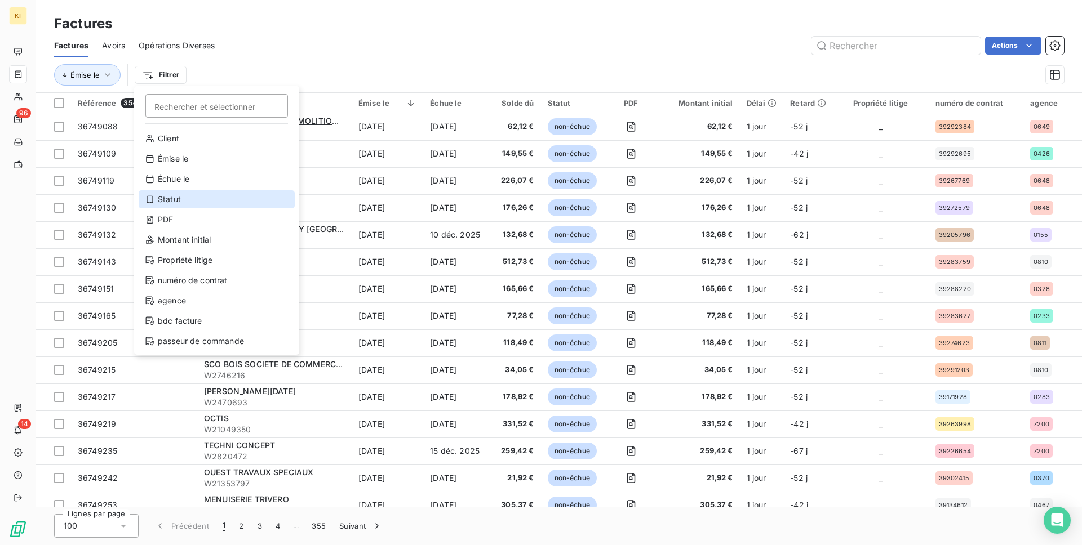
click at [192, 198] on div "Statut" at bounding box center [217, 199] width 156 height 18
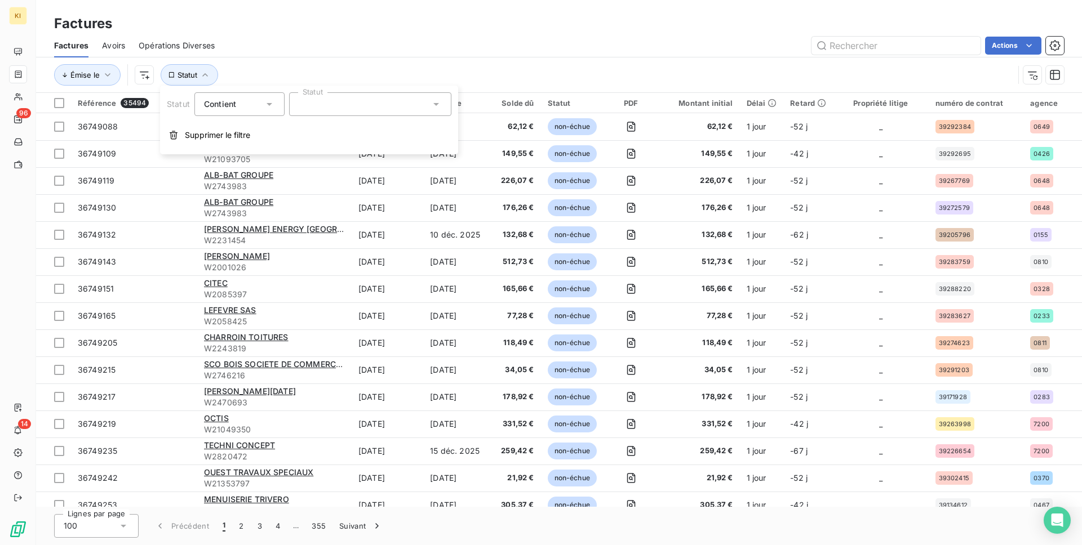
click at [338, 104] on div at bounding box center [370, 104] width 162 height 24
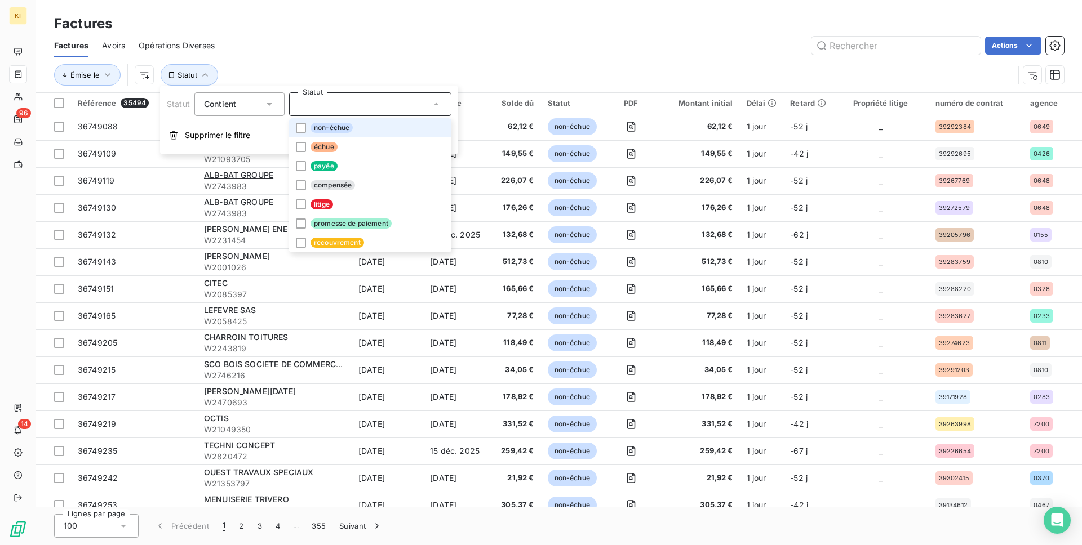
click at [349, 61] on div "Émise le Statut" at bounding box center [559, 74] width 1010 height 35
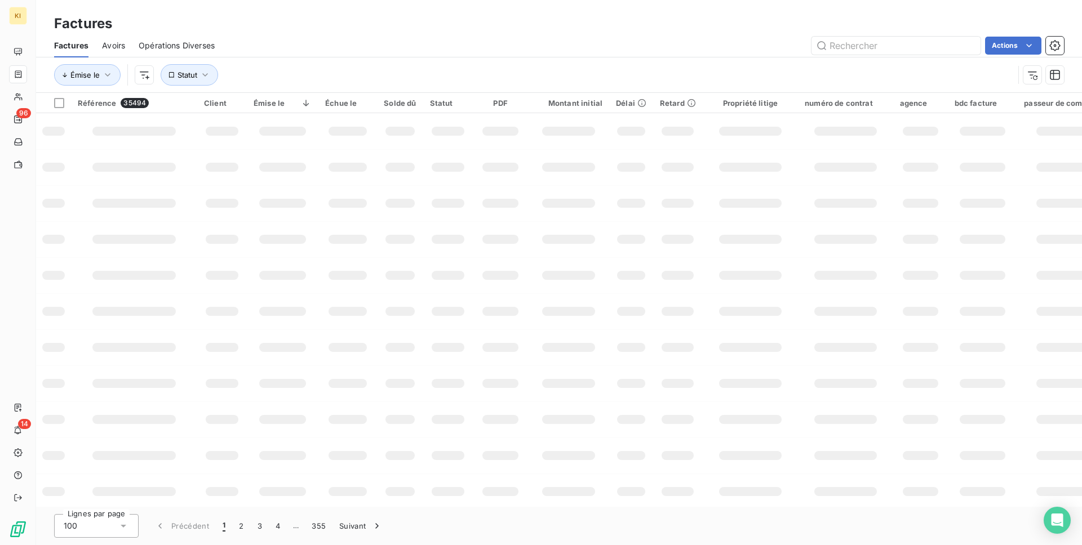
click at [181, 45] on span "Opérations Diverses" at bounding box center [177, 45] width 76 height 11
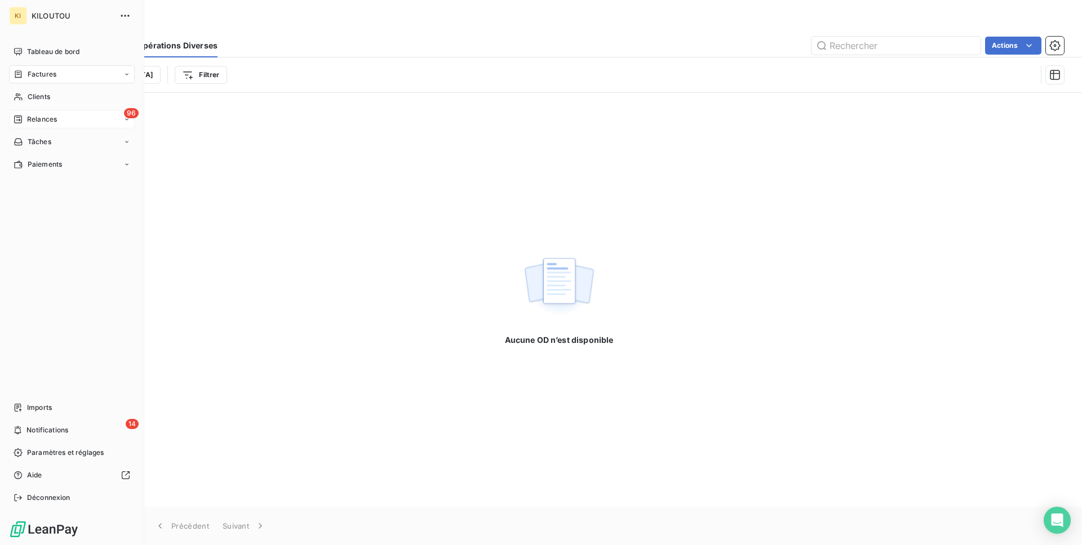
click at [46, 123] on span "Relances" at bounding box center [42, 119] width 30 height 10
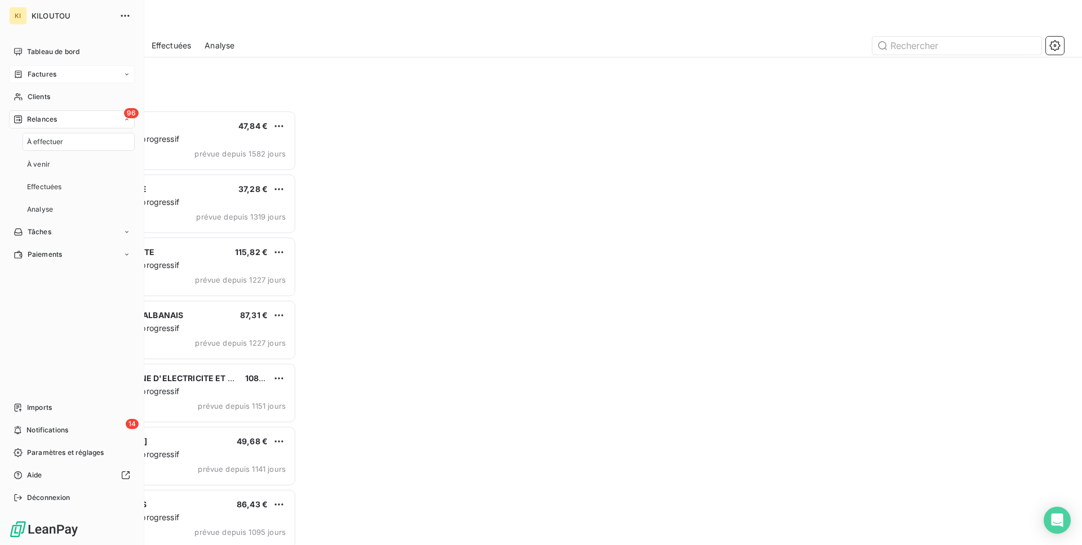
scroll to position [1, 1]
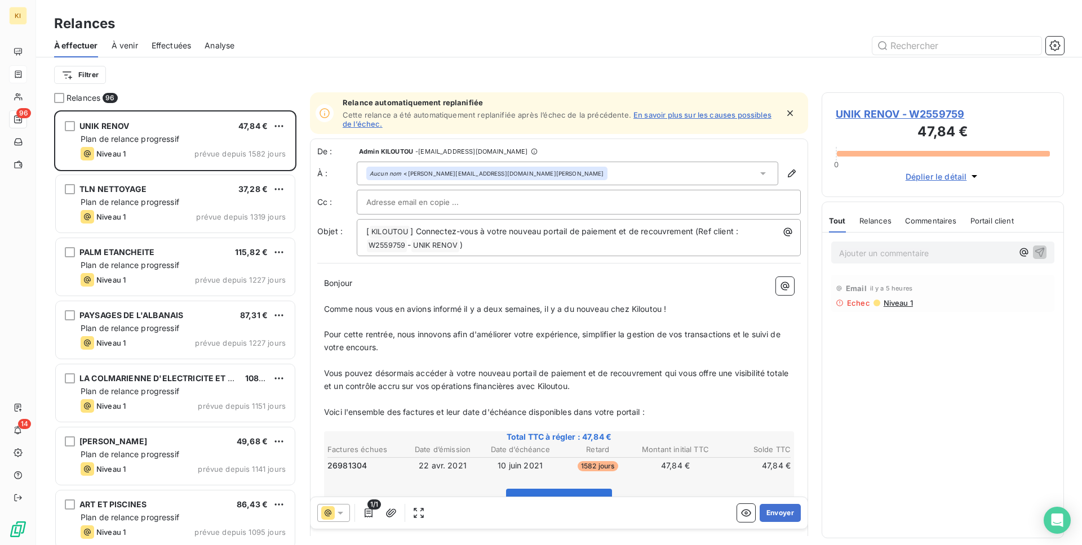
click at [171, 45] on span "Effectuées" at bounding box center [172, 45] width 40 height 11
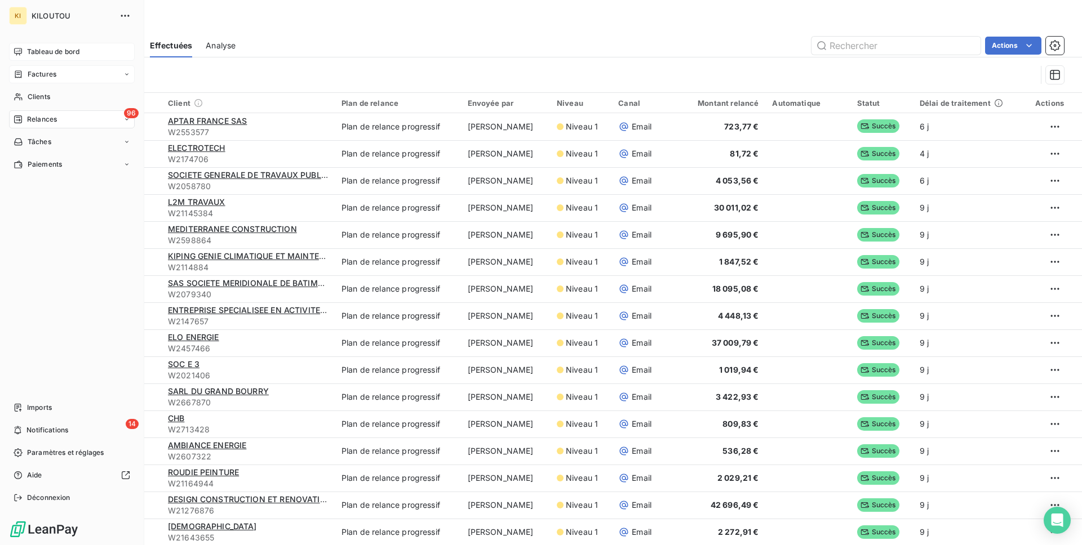
click at [19, 54] on icon at bounding box center [18, 51] width 8 height 7
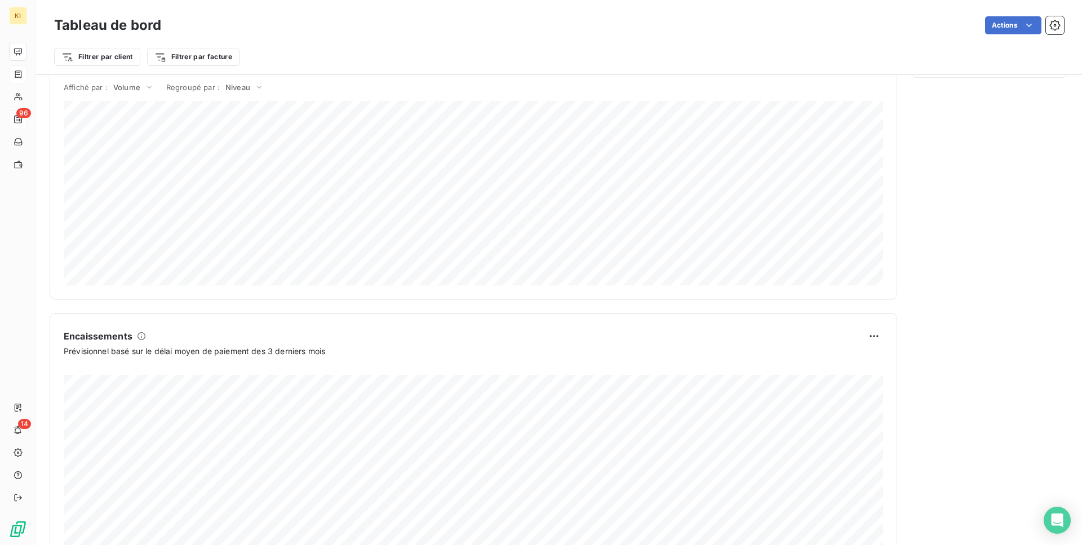
scroll to position [475, 0]
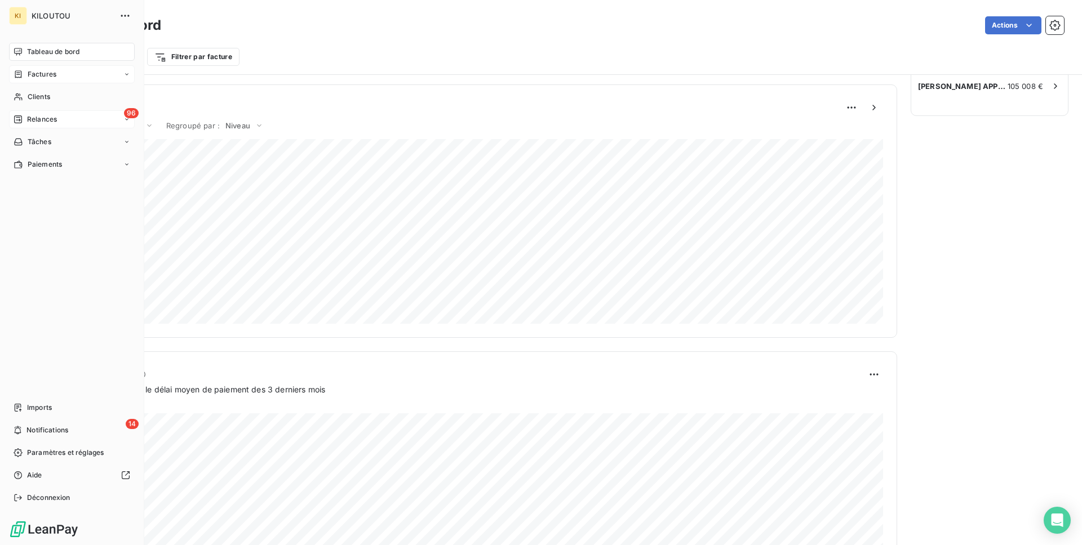
click at [41, 118] on span "Relances" at bounding box center [42, 119] width 30 height 10
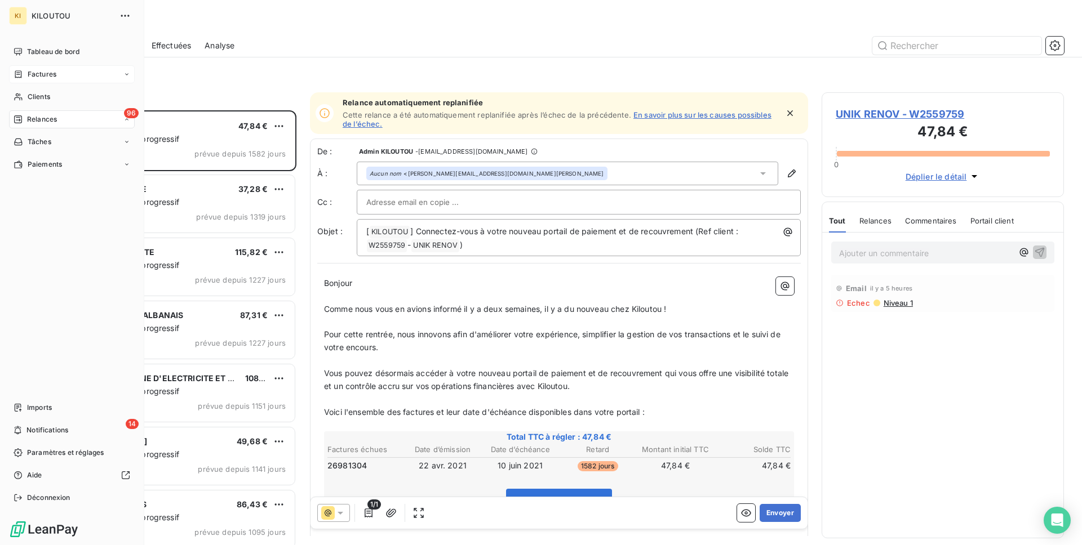
scroll to position [435, 242]
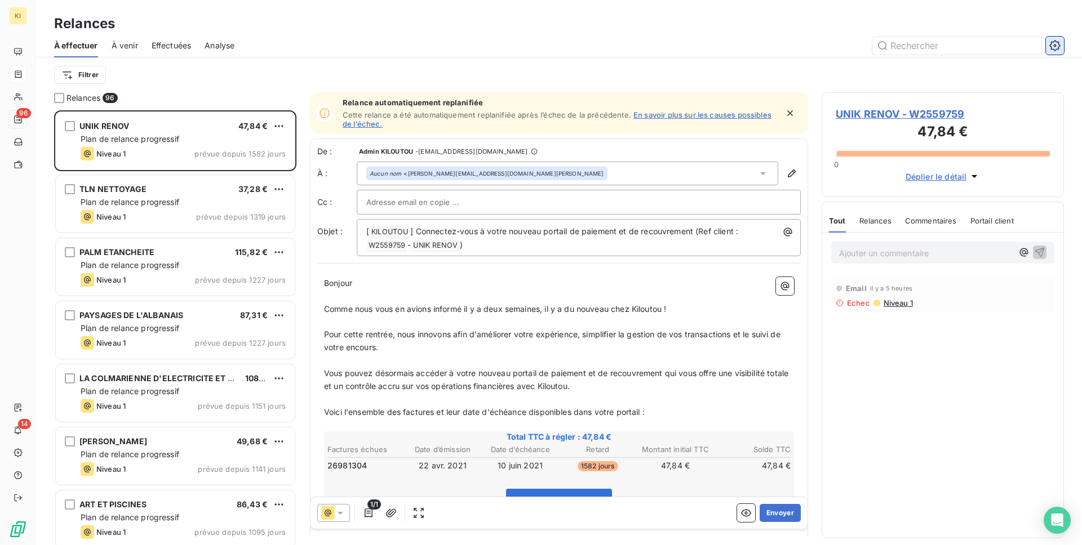
click at [1062, 46] on button "button" at bounding box center [1055, 46] width 18 height 18
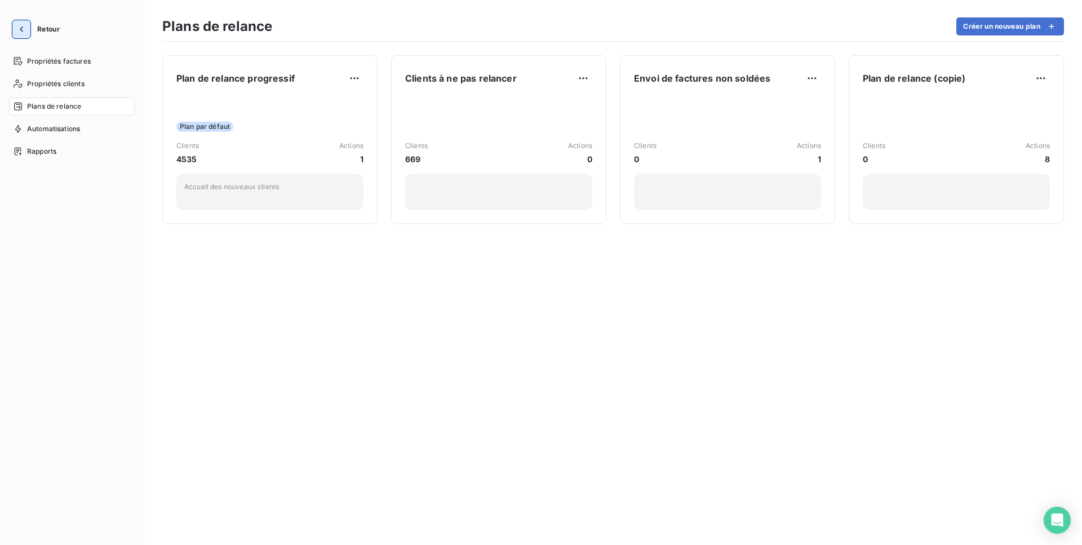
click at [19, 37] on button "button" at bounding box center [21, 29] width 18 height 18
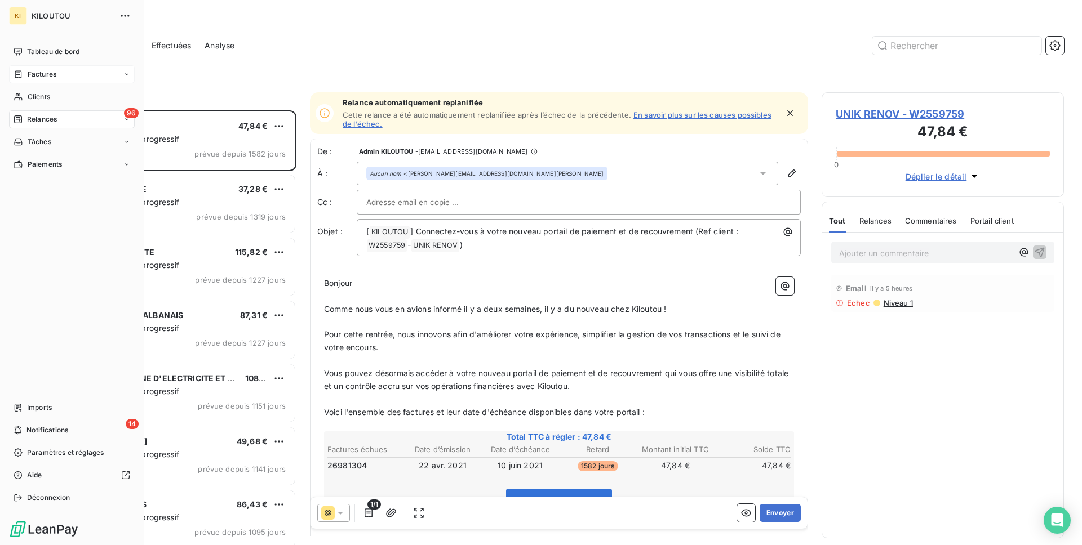
scroll to position [435, 242]
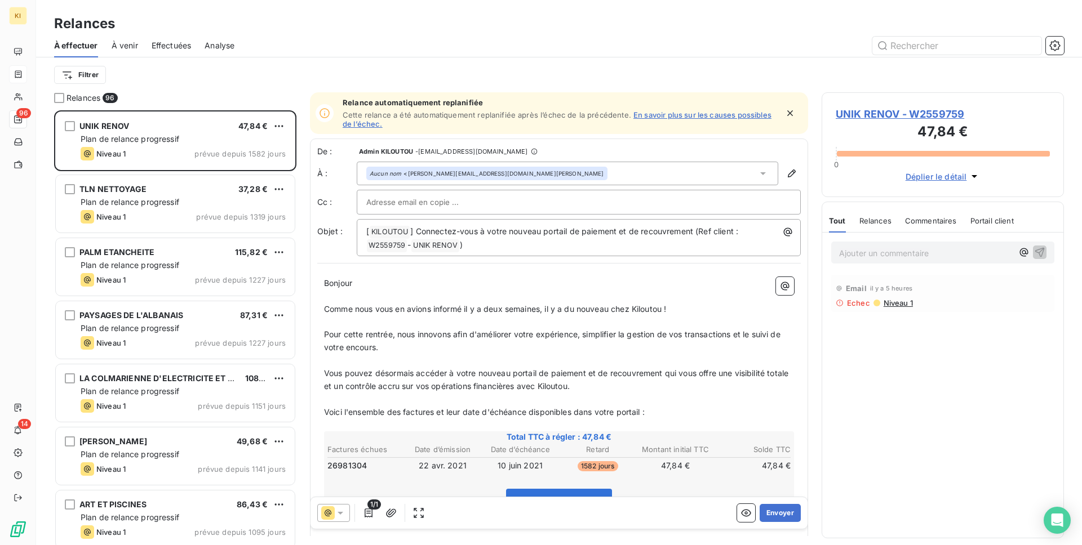
click at [407, 206] on input "text" at bounding box center [426, 202] width 121 height 17
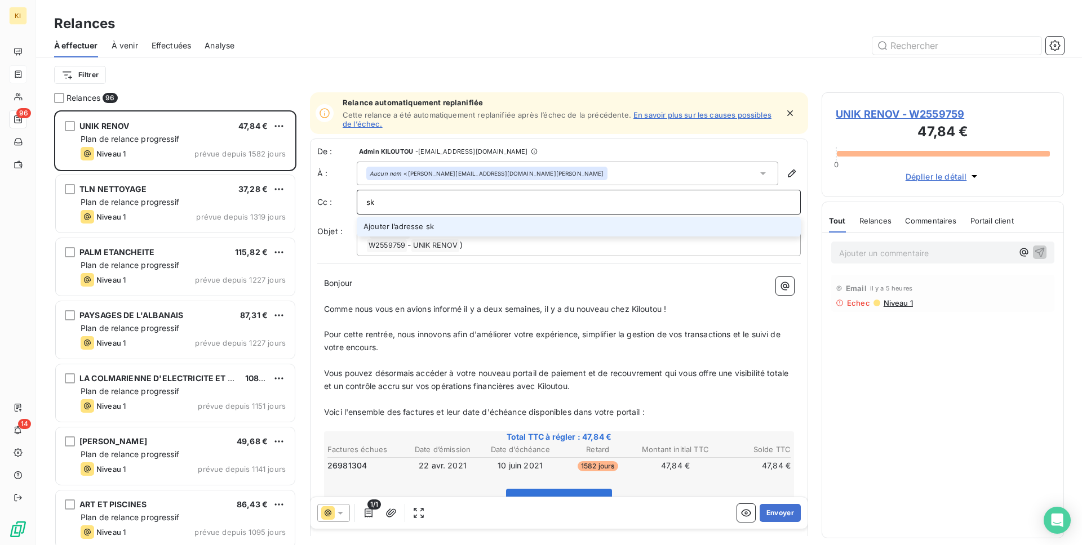
type input "s"
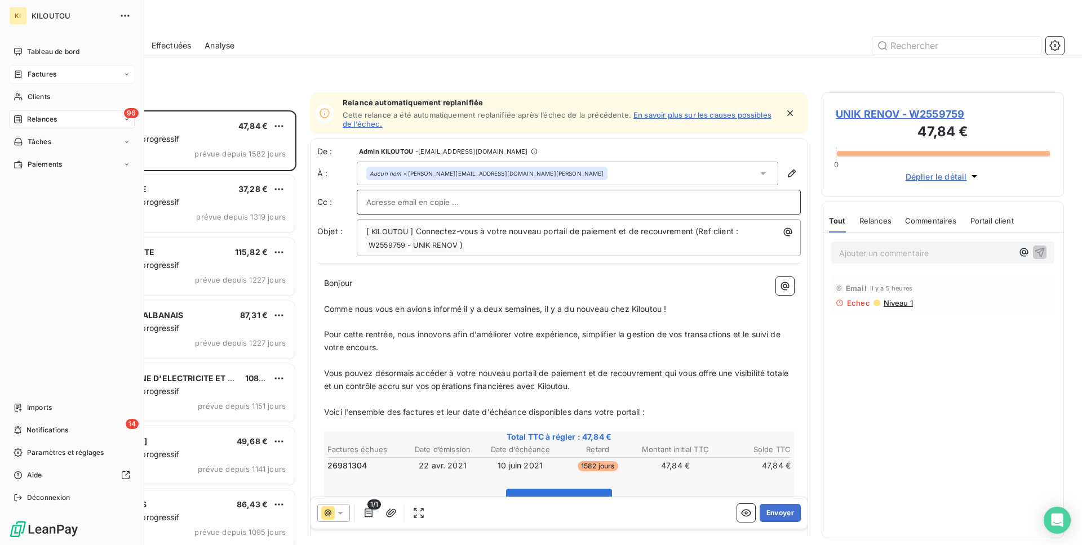
click at [35, 53] on span "Tableau de bord" at bounding box center [53, 52] width 52 height 10
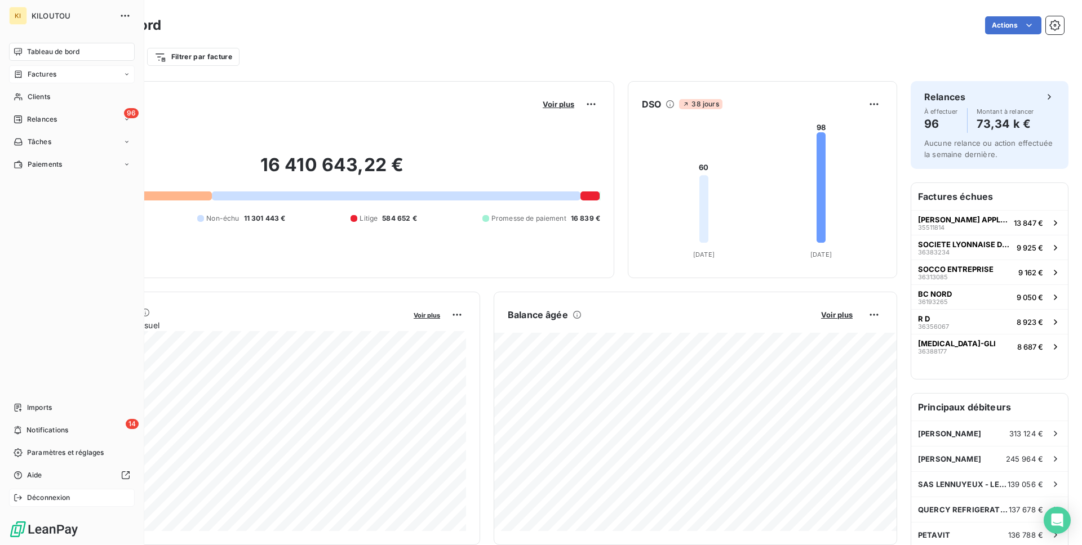
click at [39, 496] on span "Déconnexion" at bounding box center [48, 498] width 43 height 10
